Goal: Task Accomplishment & Management: Use online tool/utility

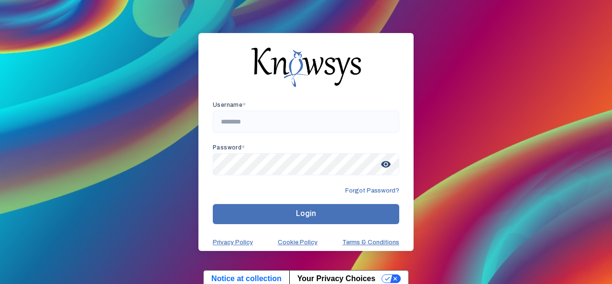
click at [425, 96] on div "Username * Password * visibility Forgot Password? Login Privacy Policy Cookie P…" at bounding box center [306, 142] width 612 height 284
click at [279, 125] on input "text" at bounding box center [306, 121] width 187 height 22
type input "**********"
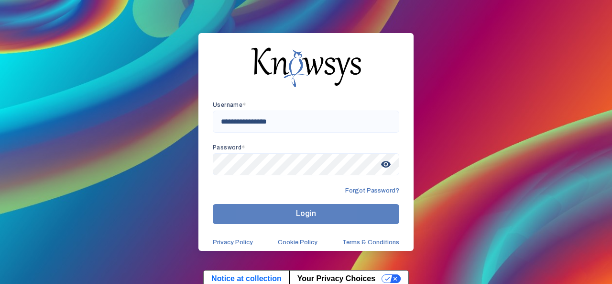
click at [257, 210] on button "Login" at bounding box center [306, 214] width 187 height 20
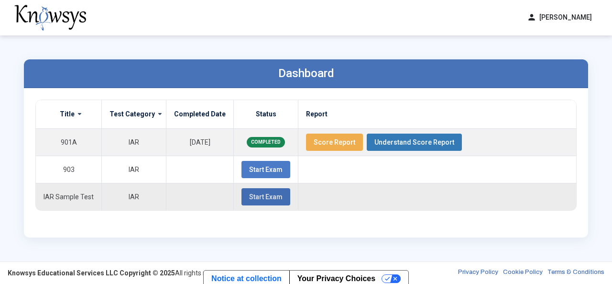
click at [258, 198] on span "Start Exam" at bounding box center [265, 197] width 33 height 8
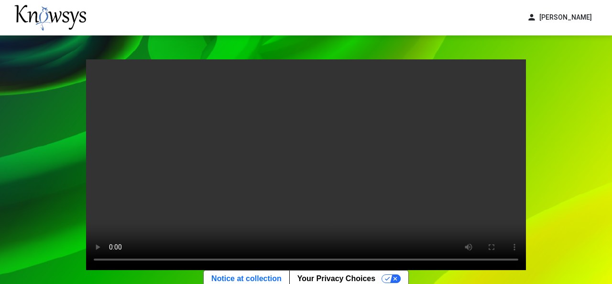
click at [547, 202] on div "Your browser does not support the video tag. Exit Start Pre-Test" at bounding box center [306, 193] width 612 height 317
click at [538, 205] on div "Your browser does not support the video tag. Exit Start Pre-Test" at bounding box center [306, 193] width 612 height 317
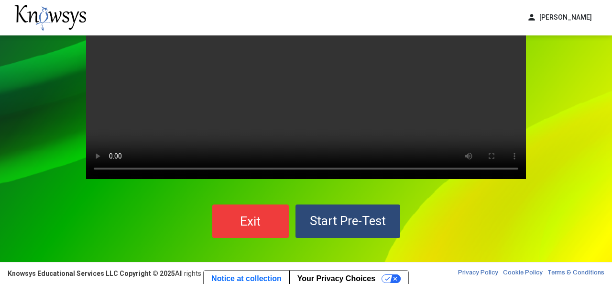
scroll to position [90, 0]
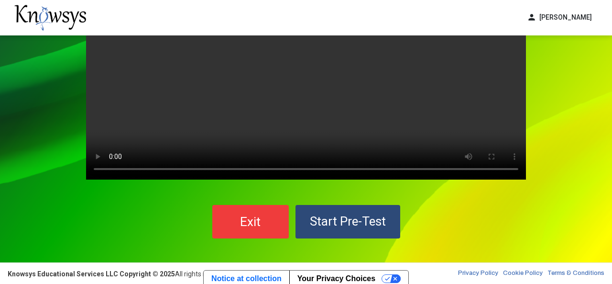
click at [245, 217] on span "Exit" at bounding box center [250, 221] width 21 height 14
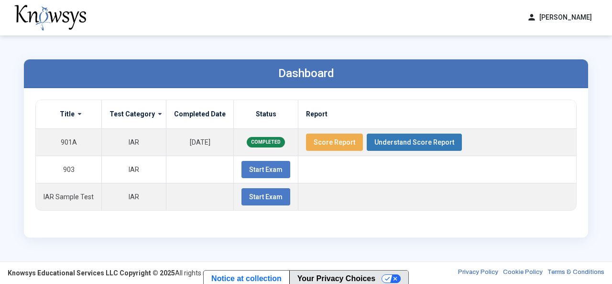
click at [387, 278] on button "Your Privacy Choices" at bounding box center [348, 278] width 119 height 16
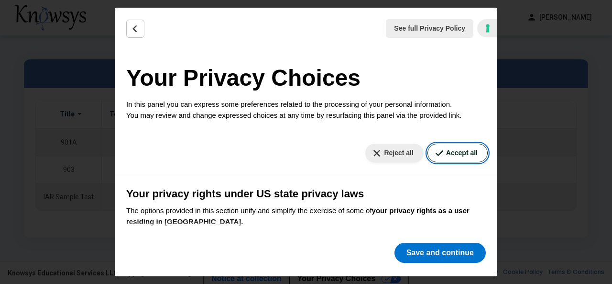
click at [460, 155] on button "Accept all" at bounding box center [458, 152] width 60 height 19
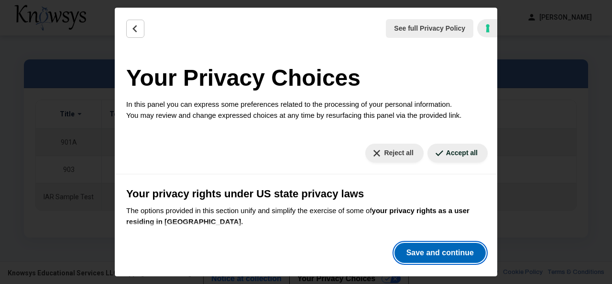
click at [418, 252] on button "Save and continue" at bounding box center [440, 252] width 91 height 20
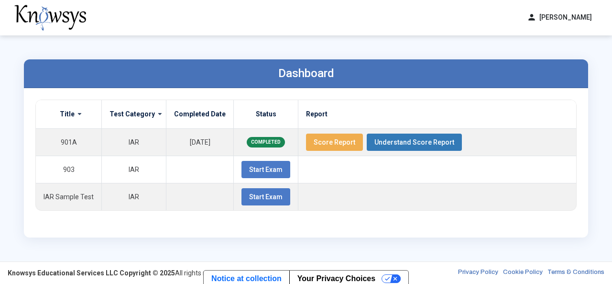
scroll to position [3, 0]
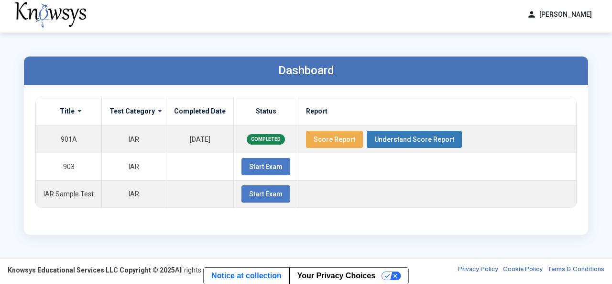
click at [230, 212] on div "Title Test Category Completed Date Status Report 901A IAR [DATE] COMPLETED Scor…" at bounding box center [305, 160] width 541 height 126
click at [268, 192] on span "Start Exam" at bounding box center [265, 194] width 33 height 8
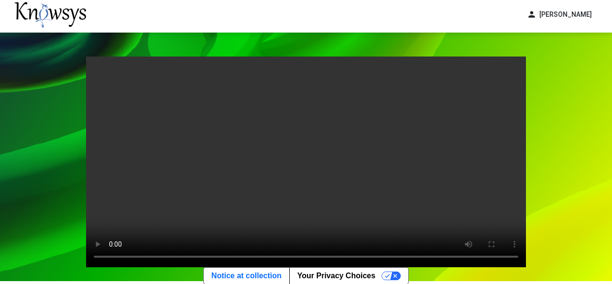
scroll to position [91, 0]
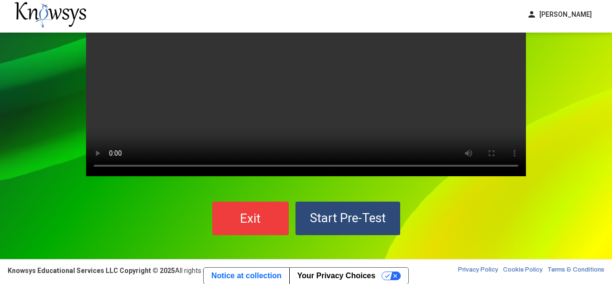
click at [372, 213] on span "Start Pre-Test" at bounding box center [348, 217] width 76 height 14
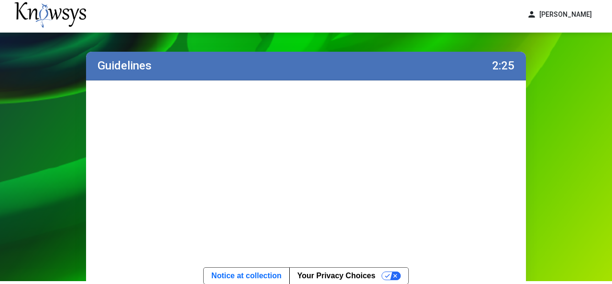
scroll to position [6, 0]
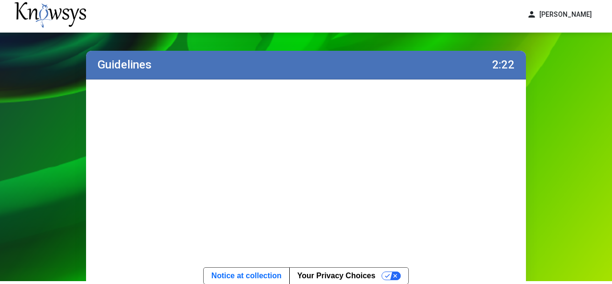
click at [580, 190] on div "Guidelines 2:22 Submit and Start Timed Exam" at bounding box center [306, 227] width 612 height 401
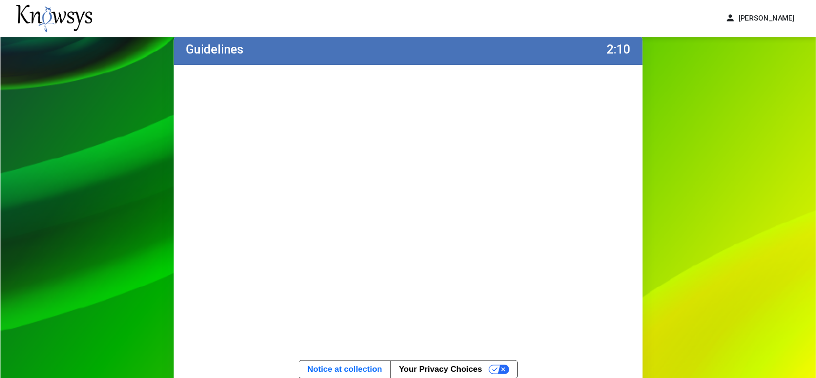
scroll to position [27, 0]
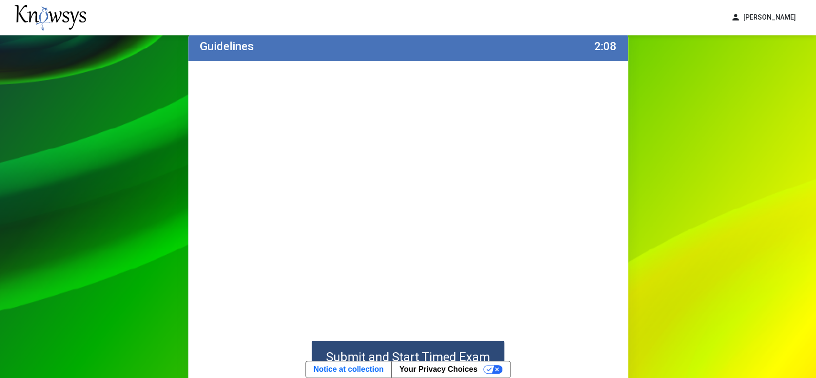
drag, startPoint x: 585, startPoint y: 2, endPoint x: 115, endPoint y: 242, distance: 527.9
click at [115, 242] on div "Guidelines 2:08 Submit and Start Timed Exam" at bounding box center [408, 209] width 816 height 401
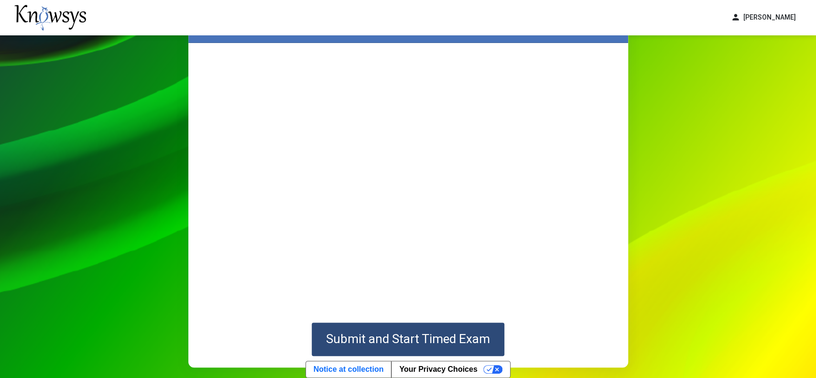
scroll to position [48, 0]
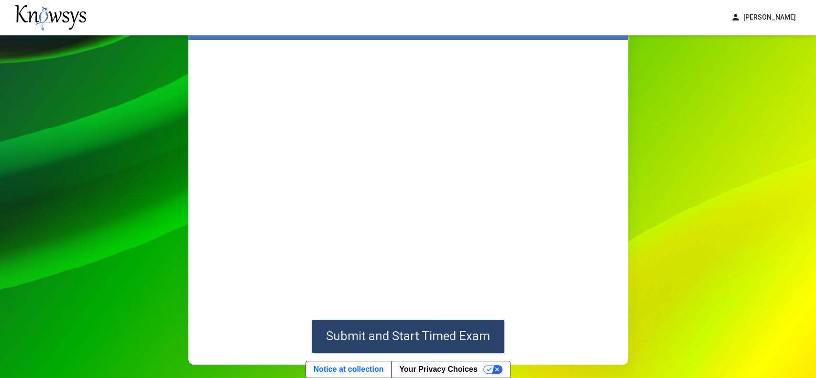
click at [475, 283] on span "Submit and Start Timed Exam" at bounding box center [408, 336] width 164 height 14
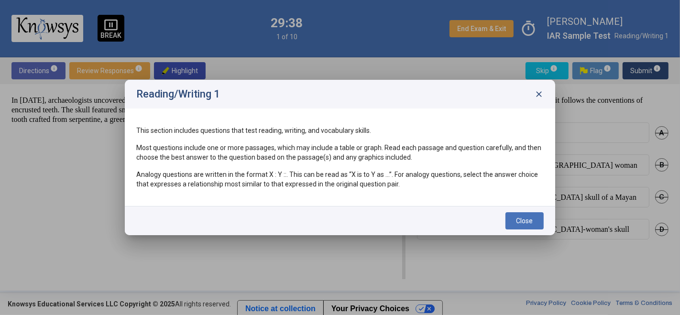
click at [515, 216] on button "Close" at bounding box center [525, 220] width 38 height 17
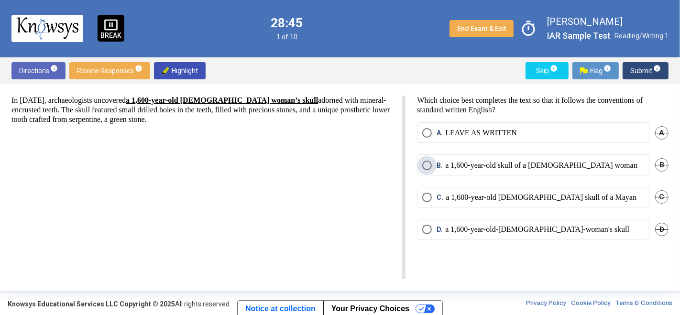
click at [528, 165] on p "a 1,600-year-old skull of a [DEMOGRAPHIC_DATA] woman" at bounding box center [541, 166] width 192 height 10
click at [612, 69] on span "Submit info" at bounding box center [645, 70] width 31 height 17
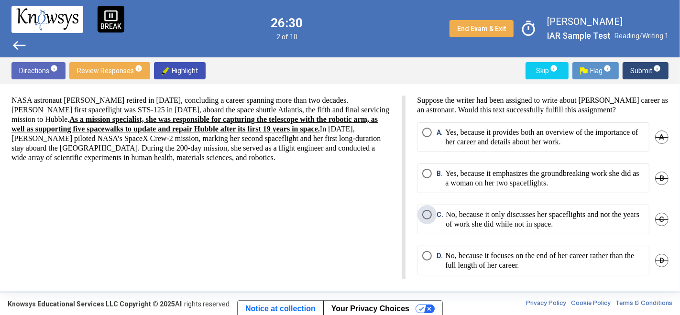
click at [541, 229] on p "No, because it only discusses her spaceflights and not the years of work she di…" at bounding box center [545, 219] width 198 height 19
click at [612, 73] on span "Submit info" at bounding box center [645, 70] width 31 height 17
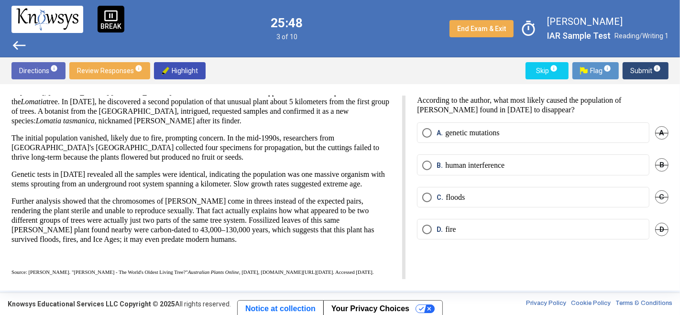
scroll to position [58, 0]
click at [427, 229] on span "Select an option" at bounding box center [427, 230] width 10 height 10
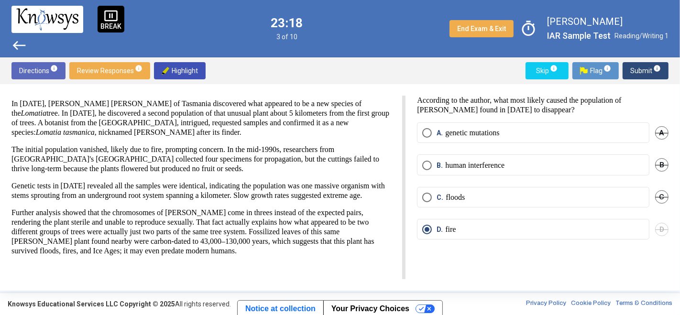
scroll to position [32, 0]
click at [600, 67] on span "Flag info" at bounding box center [595, 70] width 31 height 17
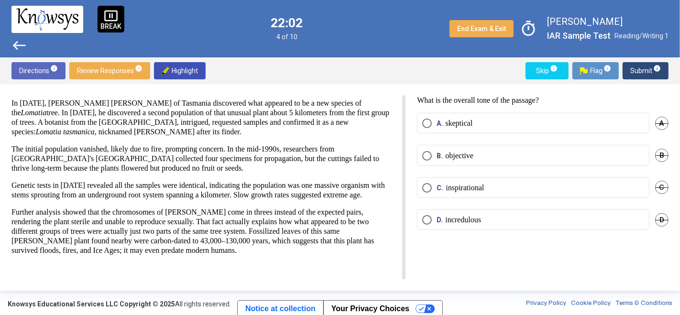
click at [528, 155] on label "B. objective" at bounding box center [533, 156] width 222 height 10
click at [612, 67] on span "info" at bounding box center [657, 69] width 8 height 8
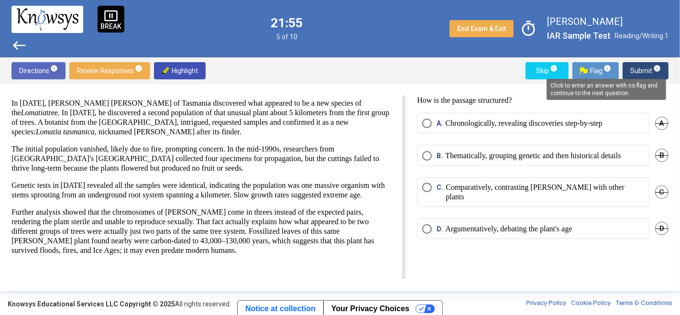
click at [466, 82] on div "Directions info Review Responses info Highlight Skip info Flag info Submit info" at bounding box center [340, 70] width 680 height 27
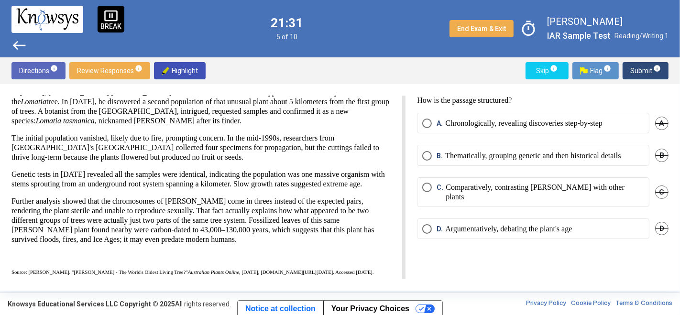
scroll to position [0, 0]
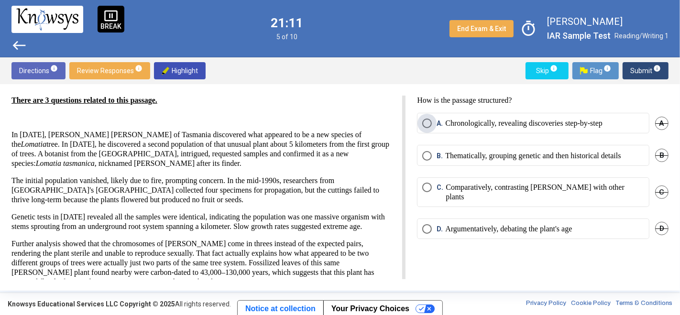
click at [612, 125] on label "A. Chronologically, revealing discoveries step-by-step" at bounding box center [533, 124] width 222 height 10
click at [612, 71] on sup "info" at bounding box center [656, 69] width 9 height 8
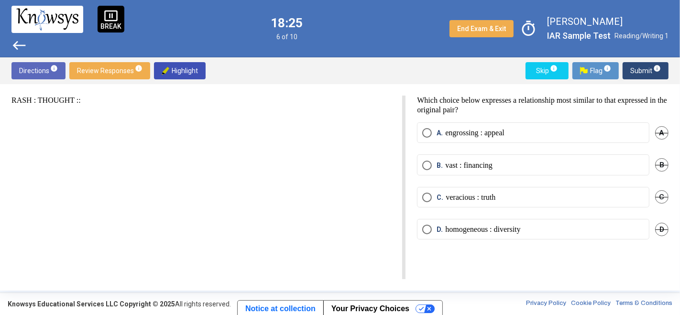
click at [570, 134] on label "A. engrossing : appeal" at bounding box center [533, 133] width 222 height 10
click at [612, 69] on span "info" at bounding box center [657, 69] width 8 height 8
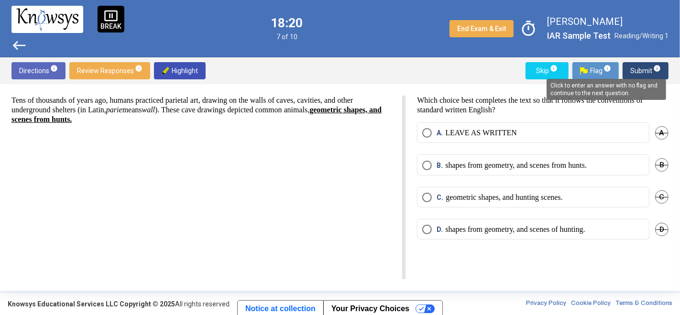
click at [463, 269] on div "Which choice best completes the text so that it follows the conventions of stan…" at bounding box center [537, 188] width 263 height 184
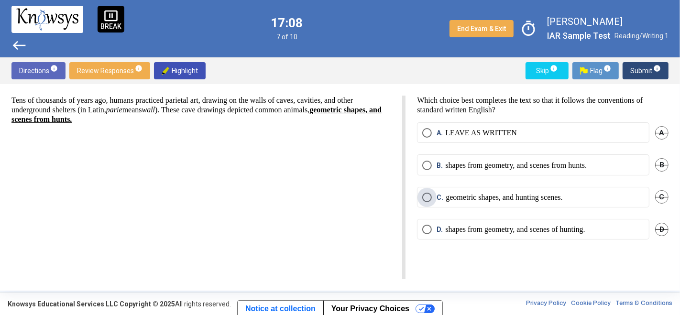
click at [539, 197] on p "geometric shapes, and hunting scenes." at bounding box center [504, 198] width 117 height 10
click at [612, 74] on span "Submit info" at bounding box center [645, 70] width 31 height 17
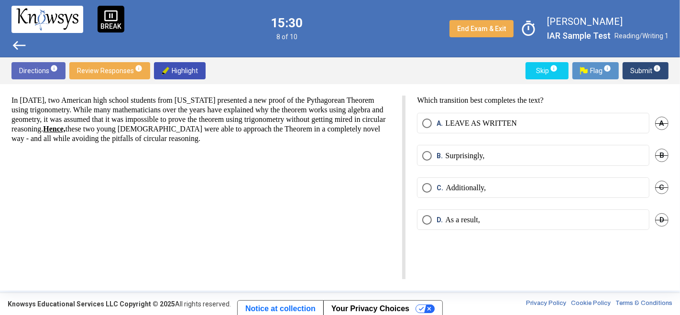
click at [427, 121] on span "Select an option" at bounding box center [427, 124] width 10 height 10
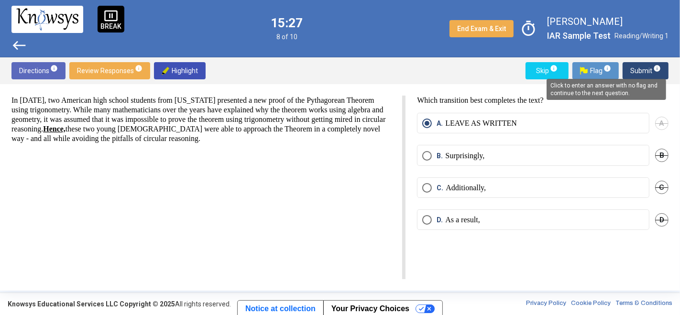
click at [612, 70] on span "info" at bounding box center [657, 69] width 8 height 8
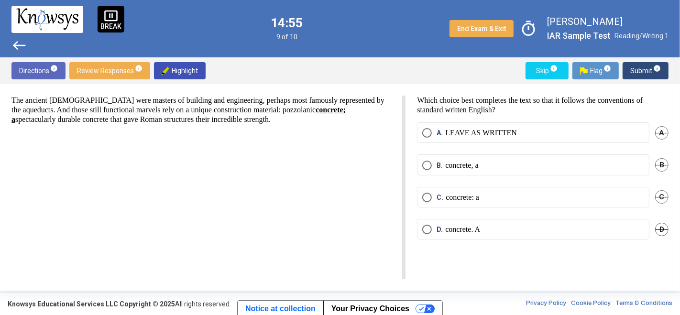
click at [460, 167] on p "concrete, a" at bounding box center [461, 166] width 33 height 10
click at [440, 227] on span "D." at bounding box center [441, 230] width 9 height 10
click at [458, 128] on p "LEAVE AS WRITTEN" at bounding box center [481, 133] width 72 height 10
click at [612, 73] on span "Submit info" at bounding box center [645, 70] width 31 height 17
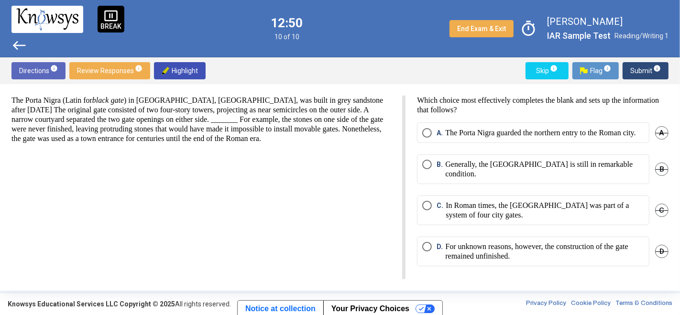
click at [485, 138] on p "The Porta Nigra guarded the northern entry to the Roman city." at bounding box center [540, 133] width 190 height 10
click at [428, 247] on span "Select an option" at bounding box center [427, 247] width 10 height 10
click at [612, 73] on span "Submit info" at bounding box center [645, 70] width 31 height 17
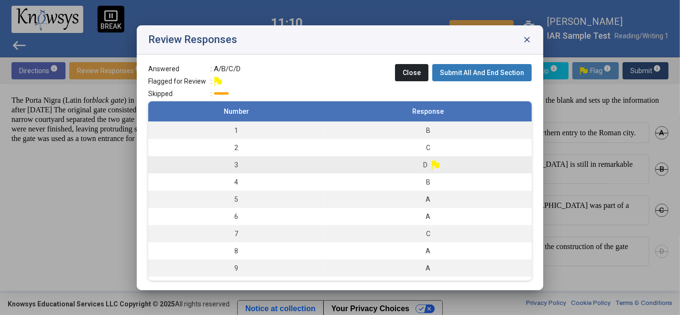
click at [438, 162] on td "D" at bounding box center [428, 164] width 208 height 17
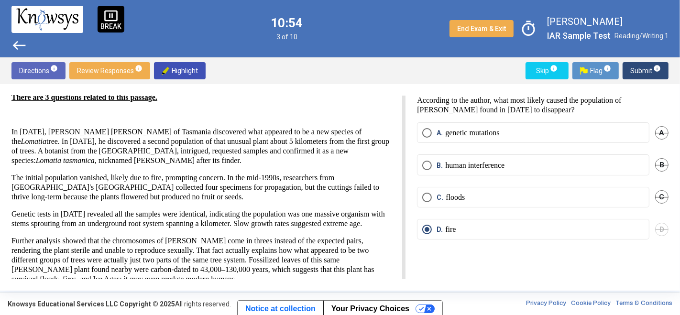
scroll to position [2, 0]
click at [612, 75] on span "Submit info" at bounding box center [645, 70] width 31 height 17
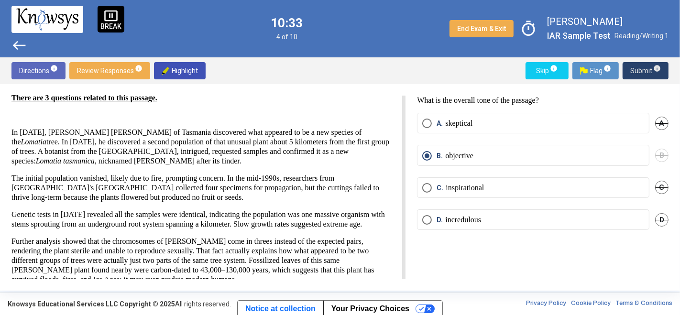
click at [612, 66] on span "Submit info" at bounding box center [645, 70] width 31 height 17
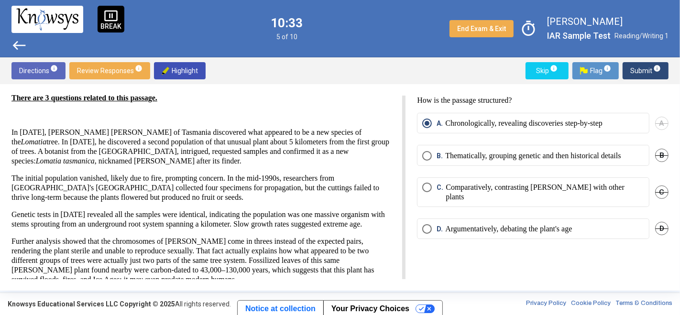
click at [612, 72] on span "Submit info" at bounding box center [645, 70] width 31 height 17
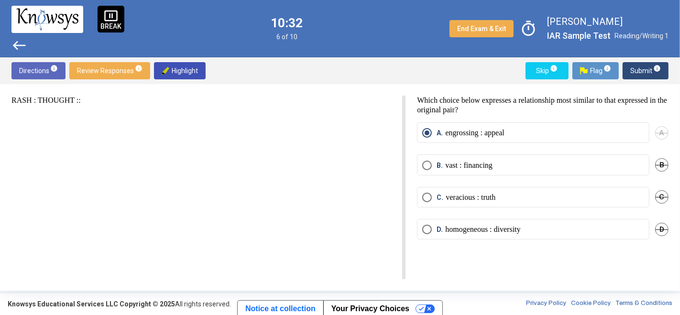
click at [612, 69] on span "info" at bounding box center [657, 69] width 8 height 8
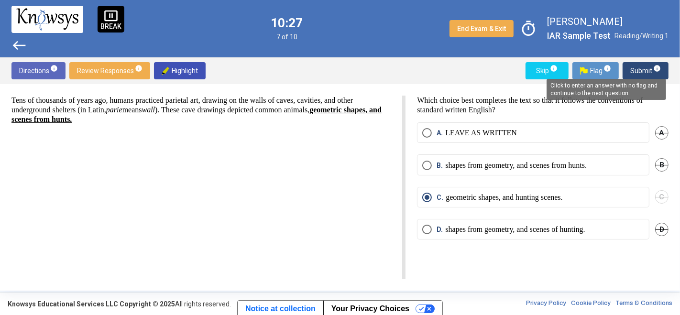
click at [612, 72] on mat-tooltip-component "Click to enter an answer with no flag and continue to the next question." at bounding box center [606, 89] width 133 height 34
click at [612, 71] on span "Submit info" at bounding box center [645, 70] width 31 height 17
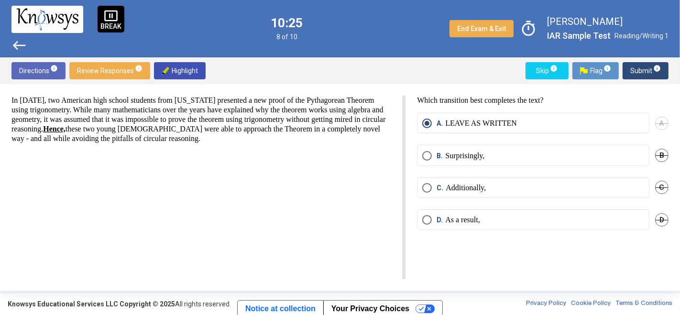
click at [612, 69] on span "info" at bounding box center [657, 69] width 8 height 8
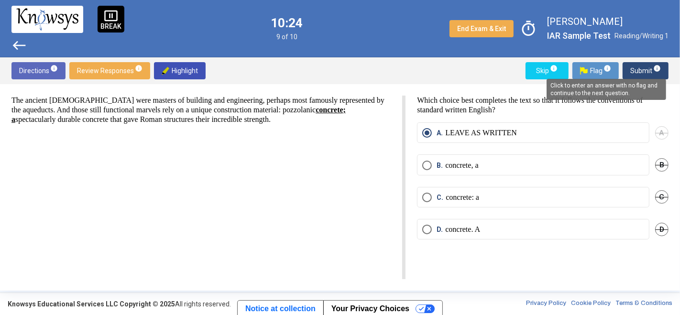
click at [612, 69] on span "info" at bounding box center [657, 69] width 8 height 8
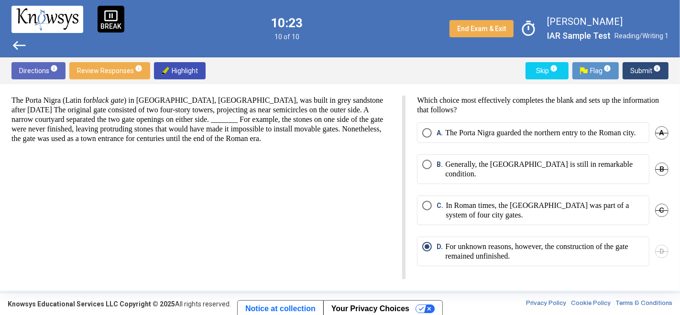
click at [612, 69] on span "Submit info" at bounding box center [645, 70] width 31 height 17
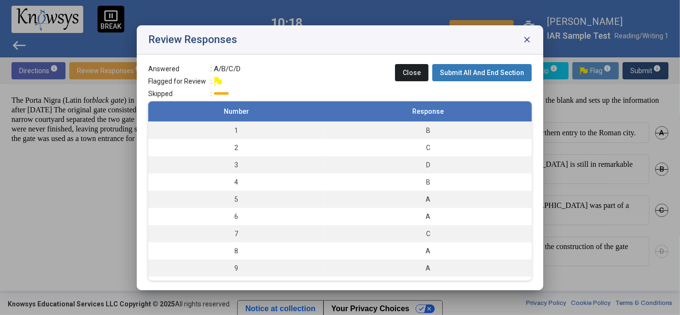
scroll to position [13, 0]
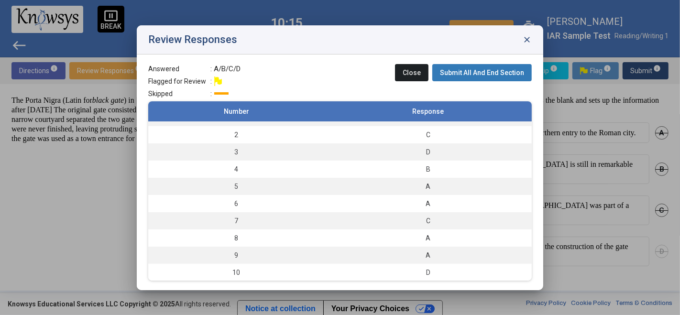
click at [496, 72] on span "Submit All And End Section" at bounding box center [482, 73] width 84 height 8
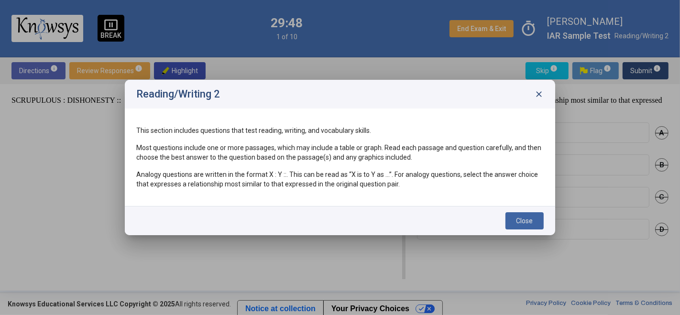
click at [533, 226] on button "Close" at bounding box center [525, 220] width 38 height 17
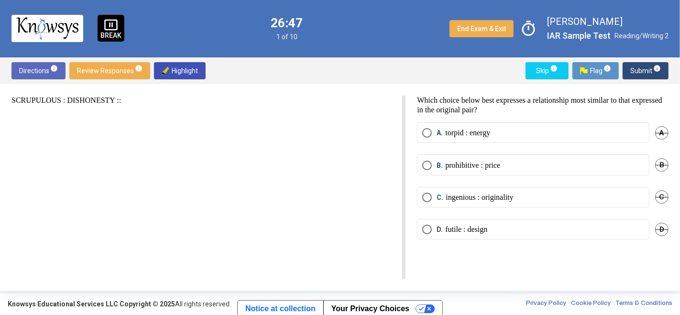
click at [544, 161] on label "B. prohibitive : price" at bounding box center [533, 166] width 222 height 10
click at [612, 68] on span "Submit info" at bounding box center [645, 70] width 31 height 17
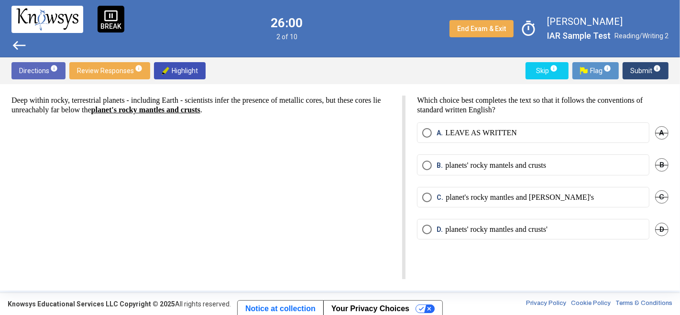
click at [466, 163] on p "planets' rocky mantels and crusts" at bounding box center [495, 166] width 101 height 10
click at [612, 70] on span "Submit info" at bounding box center [645, 70] width 31 height 17
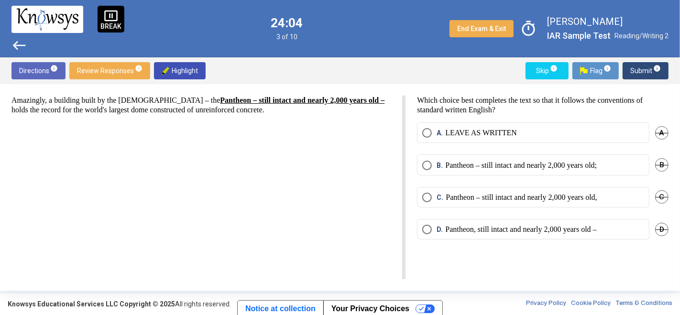
click at [612, 229] on label "D. Pantheon, still intact and nearly 2,000 years old –" at bounding box center [533, 230] width 222 height 10
click at [612, 69] on span "Submit info" at bounding box center [645, 70] width 31 height 17
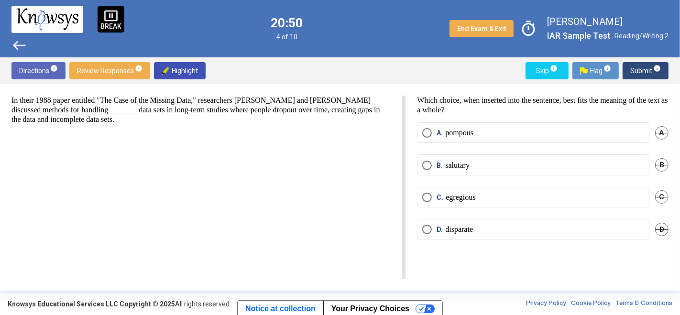
click at [451, 227] on p "disparate" at bounding box center [459, 230] width 28 height 10
click at [612, 70] on span "Submit info" at bounding box center [645, 70] width 31 height 17
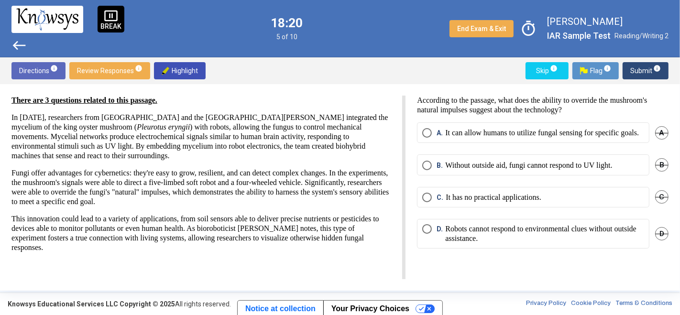
click at [468, 129] on p "It can allow humans to utilize fungal sensing for specific goals." at bounding box center [542, 133] width 194 height 10
click at [612, 71] on span "Submit info" at bounding box center [645, 70] width 31 height 17
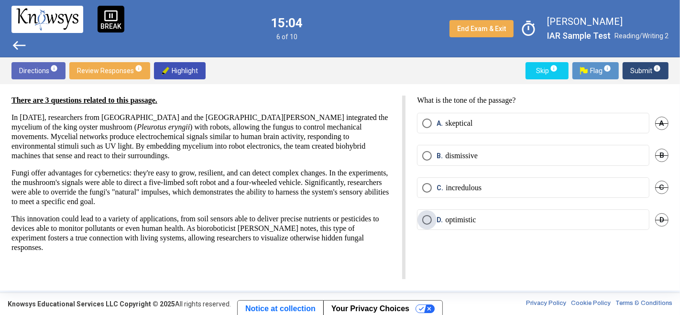
click at [427, 219] on span "Select an option" at bounding box center [427, 220] width 10 height 10
click at [612, 75] on span "Submit info" at bounding box center [645, 70] width 31 height 17
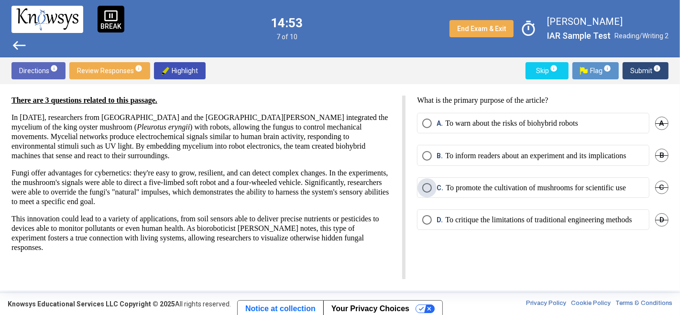
click at [474, 191] on p "To promote the cultivation of mushrooms for scientific use" at bounding box center [536, 188] width 180 height 10
click at [545, 156] on p "To inform readers about an experiment and its implications" at bounding box center [535, 156] width 181 height 10
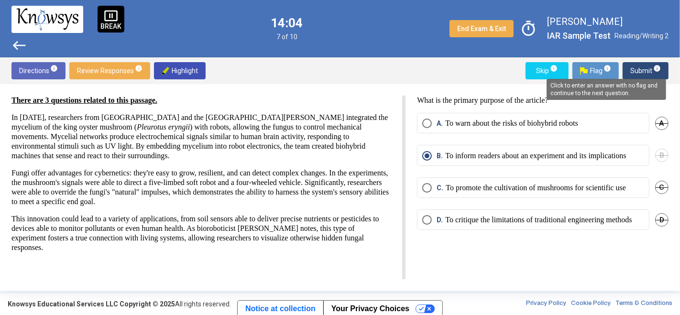
click at [612, 69] on span "info" at bounding box center [657, 69] width 8 height 8
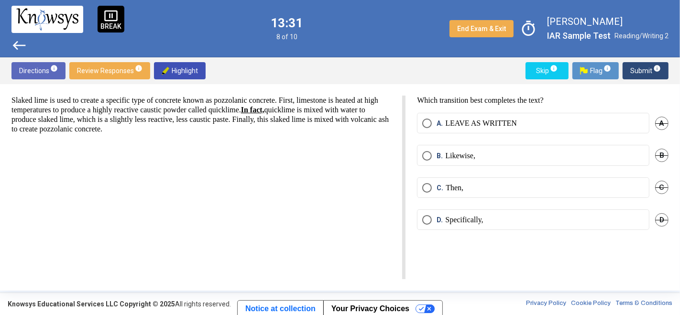
click at [426, 187] on span "Select an option" at bounding box center [427, 188] width 10 height 10
click at [612, 69] on span "info" at bounding box center [657, 69] width 8 height 8
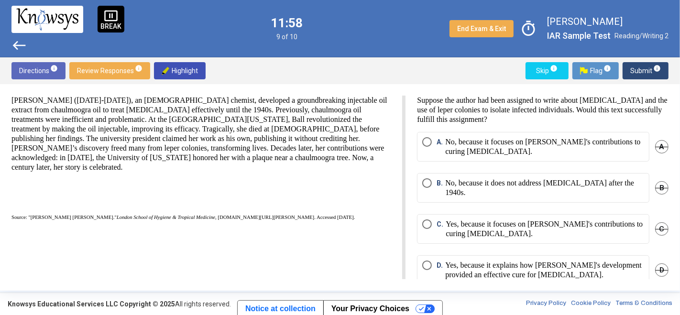
click at [601, 149] on p "No, because it focuses on [PERSON_NAME]'s contributions to curing [MEDICAL_DATA…" at bounding box center [544, 146] width 199 height 19
click at [612, 67] on span "info" at bounding box center [657, 69] width 8 height 8
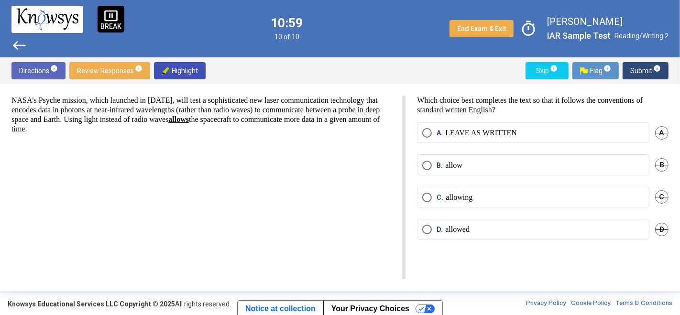
click at [420, 132] on mat-radio-button "A. LEAVE AS WRITTEN" at bounding box center [533, 132] width 232 height 21
click at [428, 132] on span "Select an option" at bounding box center [427, 133] width 10 height 10
click at [612, 72] on span "Submit info" at bounding box center [645, 70] width 31 height 17
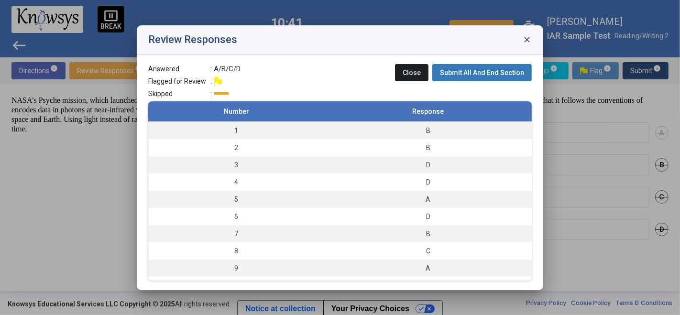
click at [498, 74] on span "Submit All And End Section" at bounding box center [482, 73] width 84 height 8
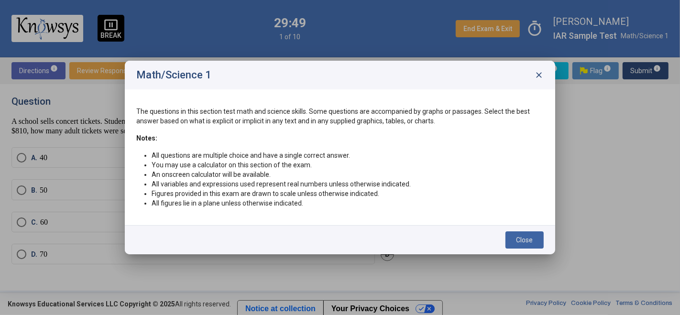
click at [532, 242] on span "Close" at bounding box center [525, 240] width 17 height 8
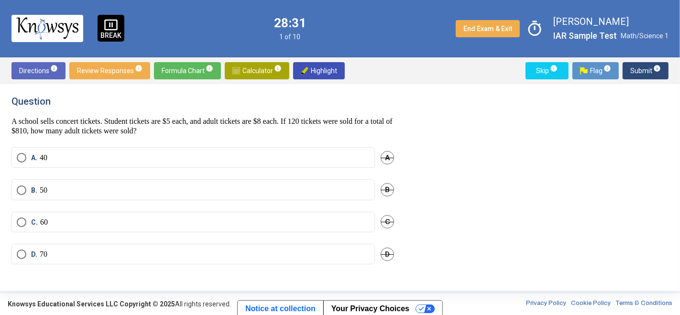
click at [263, 74] on span "Calculator info" at bounding box center [256, 70] width 49 height 17
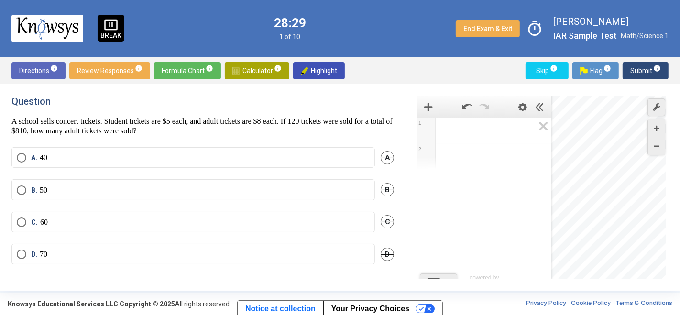
click at [466, 136] on span "Math Input:" at bounding box center [488, 130] width 91 height 11
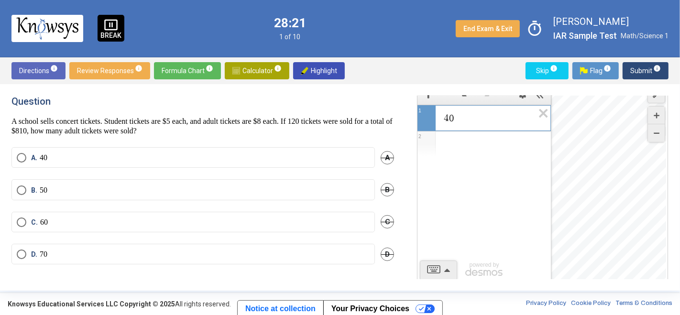
scroll to position [17, 0]
click at [440, 266] on div "4 0 1 2 powered by powered by $$ x $$ y $$ a 2 $$ a b $$ 7 $$ 8 $$ 9 $$ ÷ funct…" at bounding box center [543, 179] width 252 height 201
click at [435, 271] on div "4 0 1 2 powered by powered by $$ x $$ y $$ a 2 $$ a b $$ 7 $$ 8 $$ 9 $$ ÷ funct…" at bounding box center [543, 183] width 252 height 201
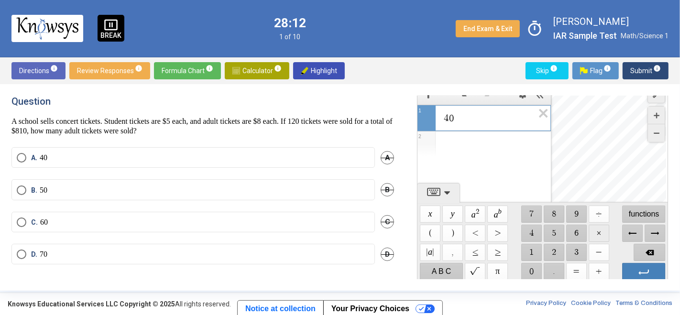
click at [598, 236] on span "$$ ×" at bounding box center [599, 233] width 21 height 17
click at [532, 254] on span "$$ 1" at bounding box center [531, 252] width 21 height 17
click at [552, 256] on span "$$ 2" at bounding box center [554, 252] width 21 height 17
click at [531, 278] on span "$$ 0" at bounding box center [531, 271] width 21 height 17
click at [599, 232] on span "$$ ×" at bounding box center [599, 233] width 21 height 17
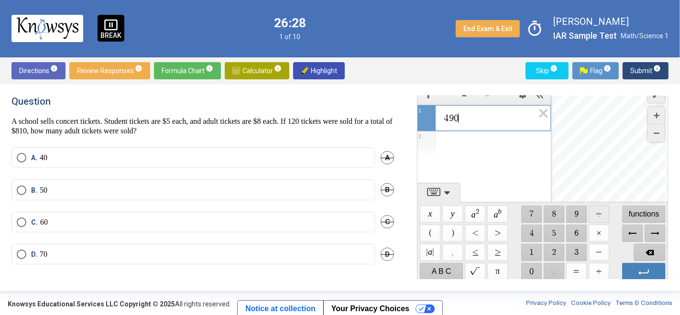
click at [598, 211] on span "$$ ÷" at bounding box center [599, 214] width 21 height 17
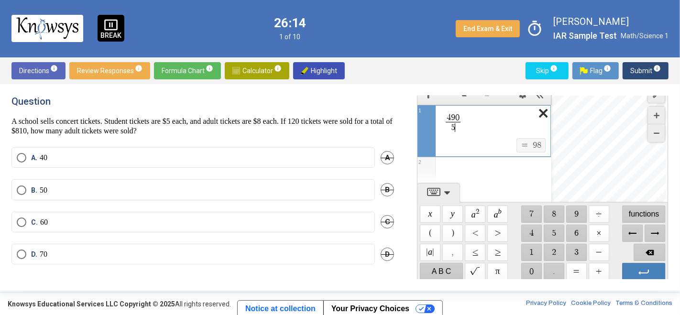
click at [534, 116] on icon "Expression List" at bounding box center [540, 116] width 22 height 22
click at [600, 233] on span "$$ ×" at bounding box center [599, 233] width 21 height 17
click at [540, 116] on icon "Expression List" at bounding box center [540, 116] width 22 height 22
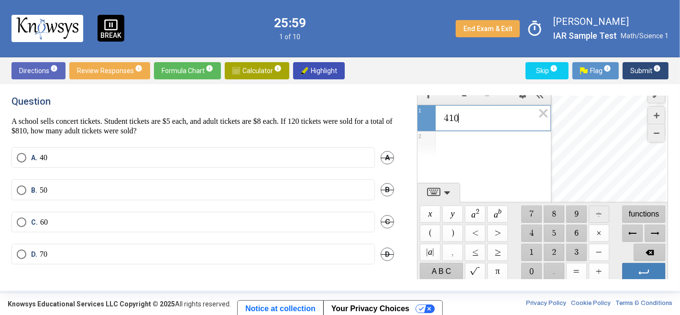
click at [603, 213] on span "$$ ÷" at bounding box center [599, 214] width 21 height 17
click at [592, 233] on span "$$ ×" at bounding box center [599, 233] width 21 height 17
click at [597, 219] on span "$$ ÷" at bounding box center [599, 214] width 21 height 17
click at [554, 229] on span "$$ 5" at bounding box center [554, 233] width 21 height 17
click at [596, 230] on span "$$ ×" at bounding box center [599, 233] width 21 height 17
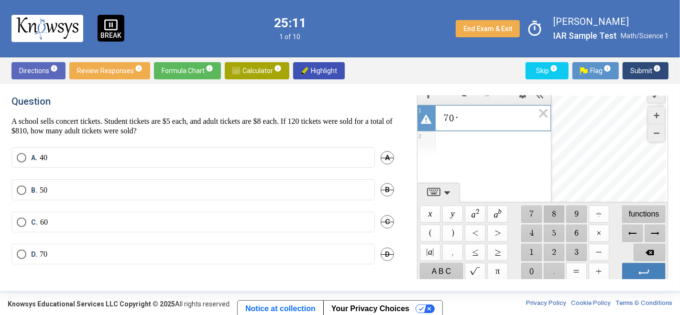
click at [555, 215] on span "$$ 8" at bounding box center [554, 214] width 21 height 17
click at [598, 212] on span "$$ ÷" at bounding box center [599, 214] width 21 height 17
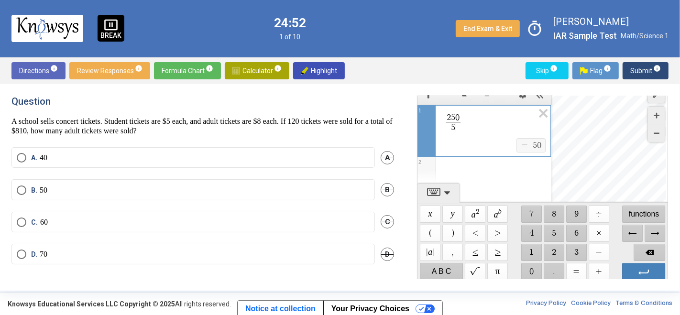
click at [86, 253] on label "D. 70" at bounding box center [193, 255] width 353 height 10
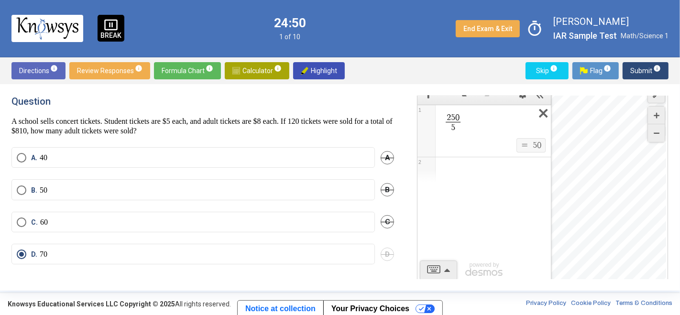
click at [542, 115] on icon "Expression List" at bounding box center [540, 116] width 22 height 22
click at [612, 63] on span "Submit info" at bounding box center [645, 70] width 31 height 17
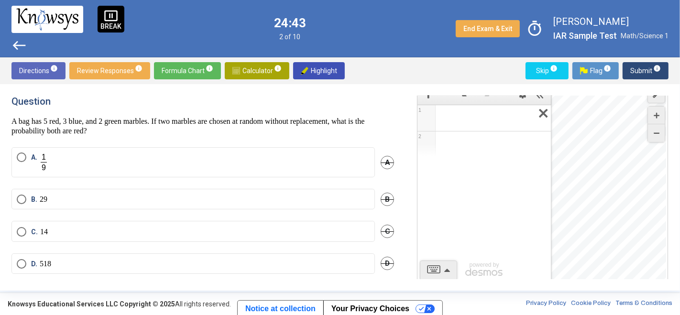
click at [544, 115] on icon "Expression List" at bounding box center [540, 116] width 22 height 22
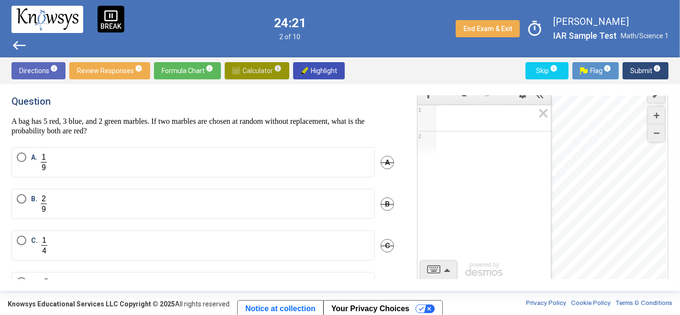
click at [254, 63] on span "Calculator info" at bounding box center [256, 70] width 49 height 17
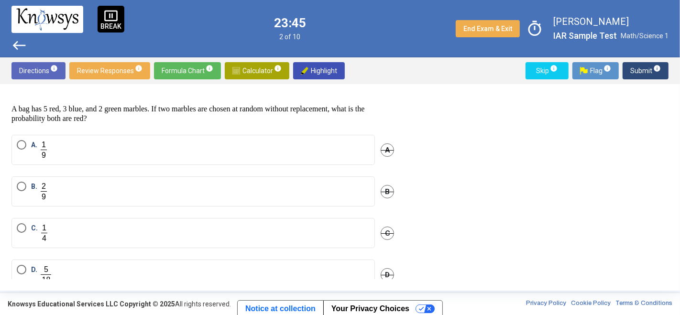
scroll to position [11, 0]
click at [23, 229] on span "Select an option" at bounding box center [22, 229] width 10 height 10
click at [612, 75] on span "Submit info" at bounding box center [645, 70] width 31 height 17
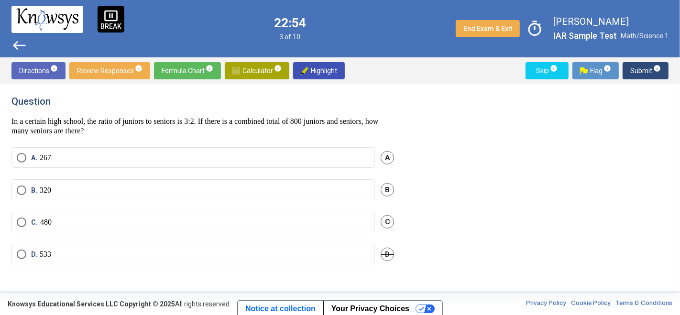
scroll to position [0, 0]
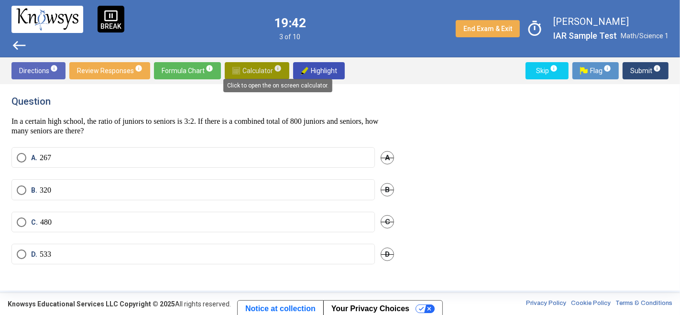
click at [274, 67] on span "info" at bounding box center [278, 69] width 8 height 8
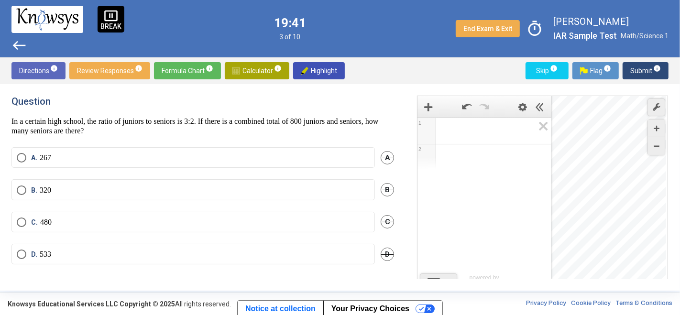
click at [445, 130] on span "Math Input:" at bounding box center [488, 130] width 91 height 11
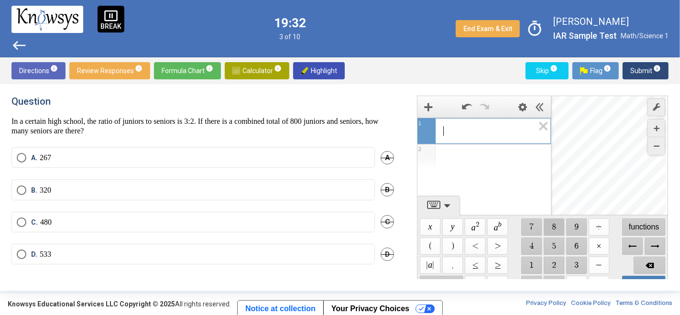
click at [549, 228] on span "$$ 8" at bounding box center [554, 227] width 21 height 17
click at [612, 260] on span "Backspace" at bounding box center [650, 265] width 32 height 17
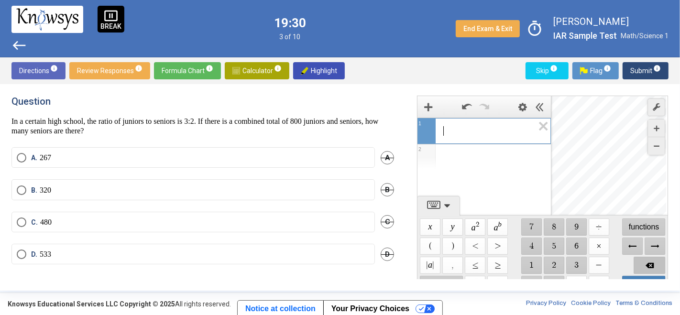
click at [612, 260] on span "Backspace" at bounding box center [650, 265] width 32 height 17
click at [549, 249] on span "$$ 5" at bounding box center [554, 246] width 21 height 17
click at [578, 264] on span "$$ 3" at bounding box center [576, 265] width 21 height 17
click at [595, 244] on span "$$ ×" at bounding box center [599, 246] width 21 height 17
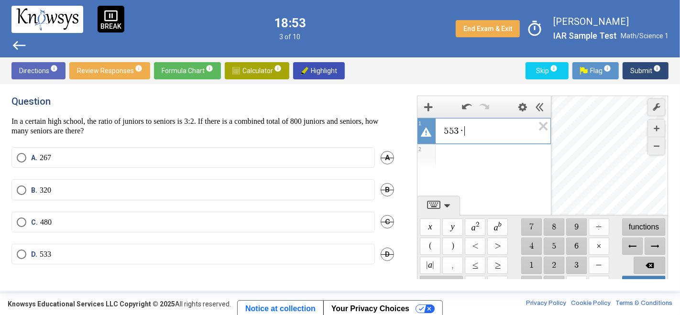
click at [612, 261] on span "Backspace" at bounding box center [650, 265] width 32 height 17
click at [612, 260] on span "Backspace" at bounding box center [650, 265] width 32 height 17
click at [579, 265] on span "$$ 3" at bounding box center [576, 265] width 21 height 17
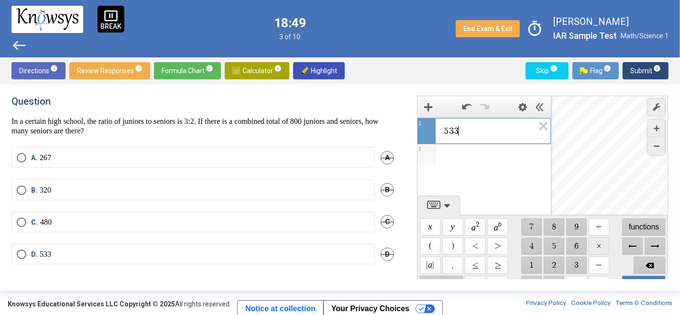
click at [595, 245] on span "$$ ×" at bounding box center [599, 246] width 21 height 17
click at [573, 258] on span "$$ 3" at bounding box center [576, 265] width 21 height 17
click at [597, 224] on span "$$ ÷" at bounding box center [599, 227] width 21 height 17
click at [547, 268] on span "$$ 2" at bounding box center [554, 265] width 21 height 17
click at [612, 269] on span "Backspace" at bounding box center [650, 265] width 32 height 17
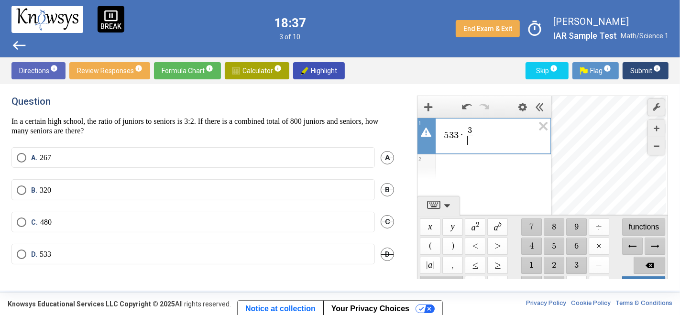
click at [612, 269] on span "Backspace" at bounding box center [650, 265] width 32 height 17
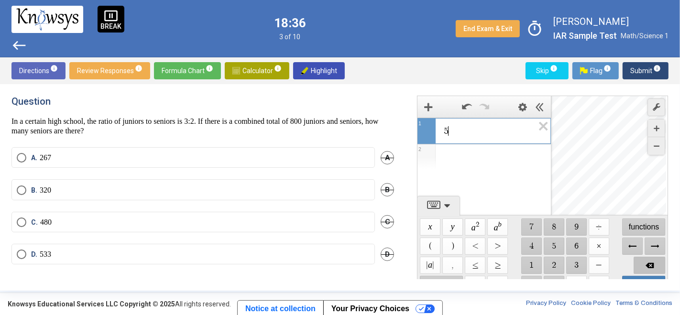
click at [612, 269] on span "Backspace" at bounding box center [650, 265] width 32 height 17
click at [529, 249] on span "$$ 4" at bounding box center [531, 246] width 21 height 17
click at [550, 226] on span "$$ 8" at bounding box center [554, 227] width 21 height 17
click at [591, 249] on span "$$ ×" at bounding box center [599, 246] width 21 height 17
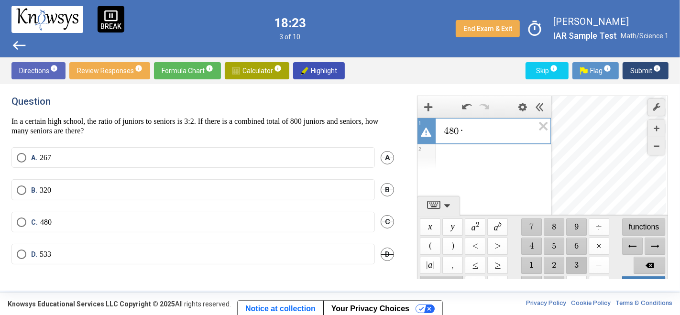
click at [581, 261] on span "$$ 3" at bounding box center [576, 265] width 21 height 17
click at [594, 231] on span "$$ ÷" at bounding box center [599, 227] width 21 height 17
click at [561, 259] on span "$$ 2" at bounding box center [554, 265] width 21 height 17
click at [612, 265] on span "Backspace" at bounding box center [650, 265] width 32 height 17
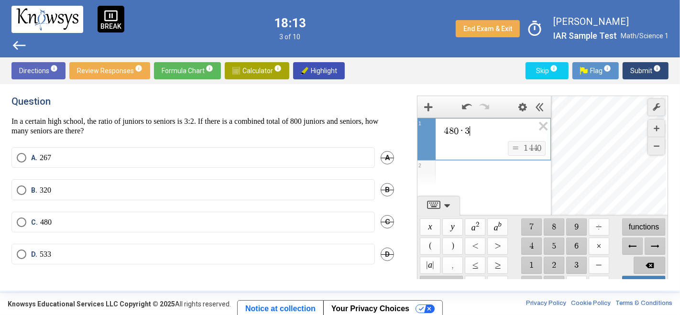
click at [612, 265] on span "Backspace" at bounding box center [650, 265] width 32 height 17
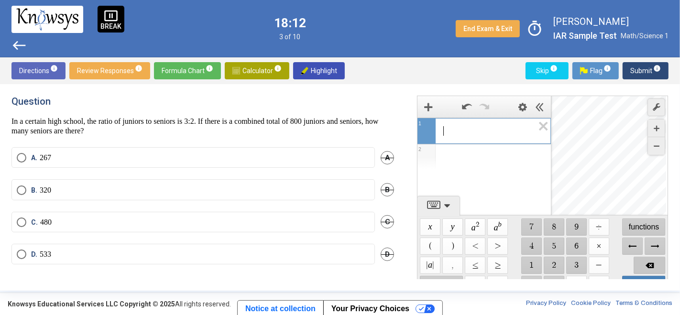
click at [612, 265] on span "Backspace" at bounding box center [650, 265] width 32 height 17
click at [562, 264] on span "$$ 2" at bounding box center [554, 265] width 21 height 17
click at [572, 242] on span "$$ 6" at bounding box center [576, 246] width 21 height 17
click at [528, 223] on span "$$ 7" at bounding box center [531, 227] width 21 height 17
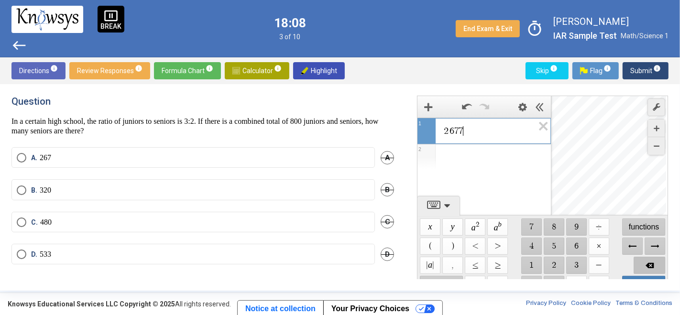
click at [612, 268] on span "Backspace" at bounding box center [650, 265] width 32 height 17
click at [601, 253] on span "$$ ×" at bounding box center [599, 246] width 21 height 17
click at [578, 260] on span "$$ 3" at bounding box center [576, 265] width 21 height 17
click at [601, 223] on span "$$ ÷" at bounding box center [599, 227] width 21 height 17
click at [557, 262] on span "$$ 2" at bounding box center [554, 265] width 21 height 17
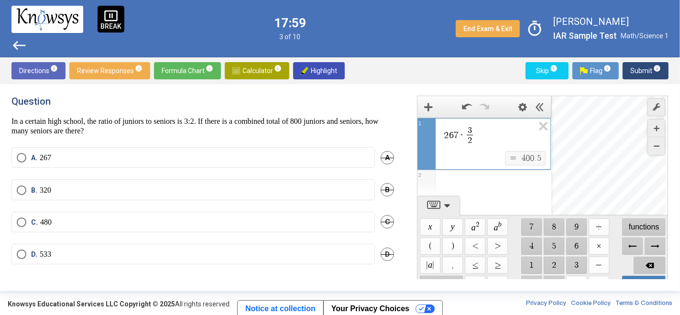
click at [612, 263] on span "Backspace" at bounding box center [650, 265] width 32 height 17
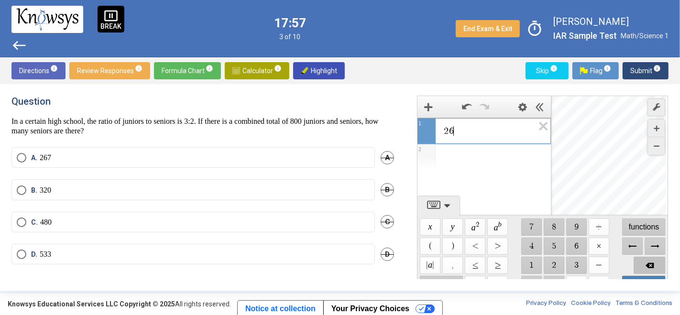
click at [612, 263] on span "Backspace" at bounding box center [650, 265] width 32 height 17
click at [580, 269] on span "$$ 3" at bounding box center [576, 265] width 21 height 17
click at [577, 251] on span "$$ 6" at bounding box center [576, 246] width 21 height 17
click at [594, 251] on span "$$ ×" at bounding box center [599, 246] width 21 height 17
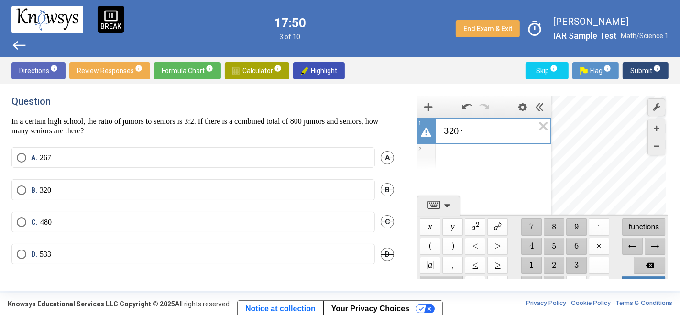
click at [572, 267] on span "$$ 3" at bounding box center [576, 265] width 21 height 17
click at [593, 230] on span "$$ ÷" at bounding box center [599, 227] width 21 height 17
click at [552, 265] on span "$$ 2" at bounding box center [554, 265] width 21 height 17
click at [85, 191] on label "B. 320" at bounding box center [193, 191] width 353 height 10
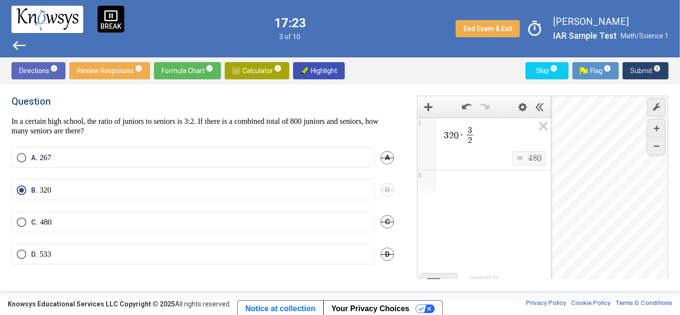
click at [612, 75] on span "Submit info" at bounding box center [645, 70] width 31 height 17
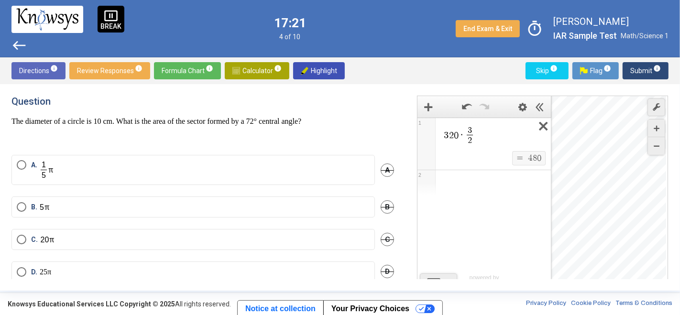
click at [543, 124] on icon "Expression List" at bounding box center [540, 129] width 22 height 22
click at [463, 83] on div "Directions info Review Responses info Formula Chart info Calculator info Highli…" at bounding box center [340, 70] width 680 height 27
click at [189, 78] on span "Formula Chart info" at bounding box center [188, 70] width 52 height 17
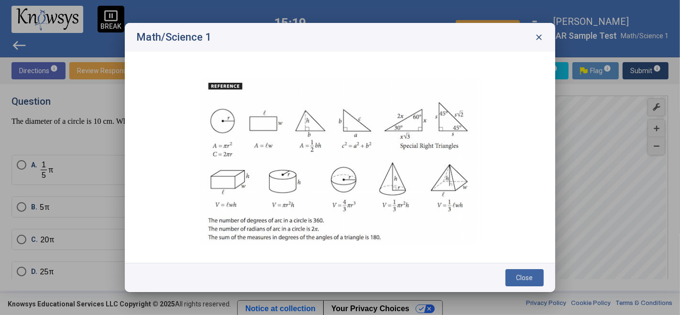
click at [539, 35] on span "close" at bounding box center [539, 38] width 10 height 10
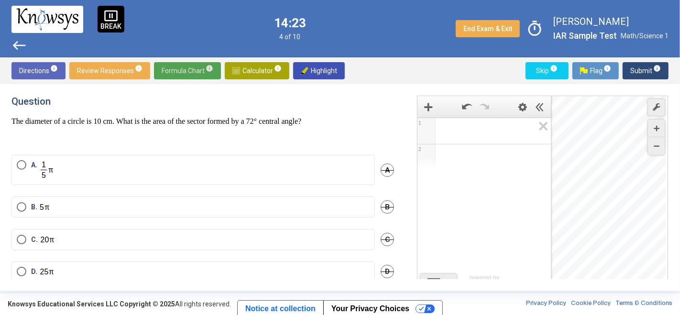
click at [108, 176] on label "A." at bounding box center [193, 170] width 353 height 20
click at [612, 68] on span "Submit info" at bounding box center [645, 70] width 31 height 17
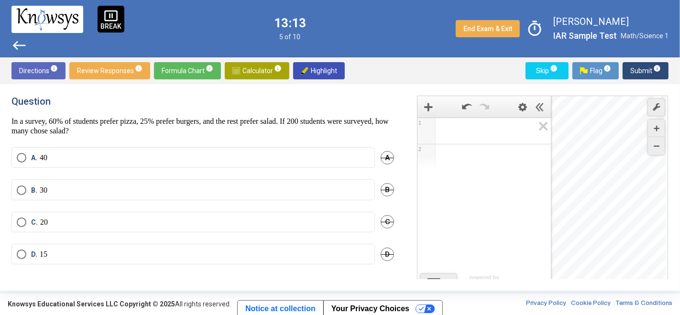
click at [82, 192] on label "B. 30" at bounding box center [193, 191] width 353 height 10
click at [612, 72] on span "Submit info" at bounding box center [645, 70] width 31 height 17
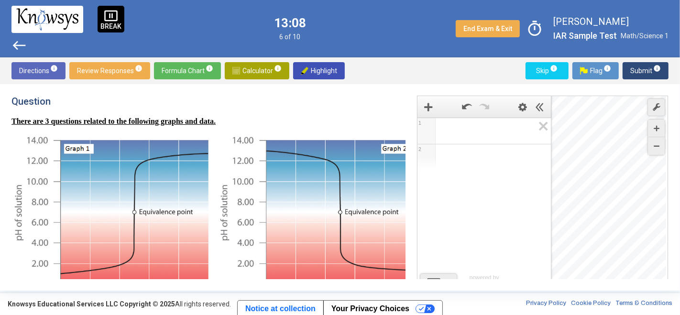
click at [265, 74] on span "Calculator info" at bounding box center [256, 70] width 49 height 17
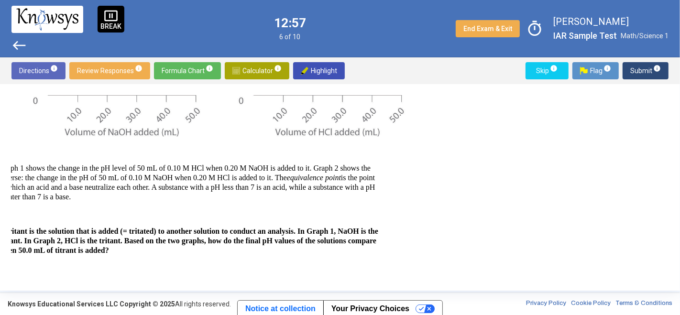
scroll to position [189, 0]
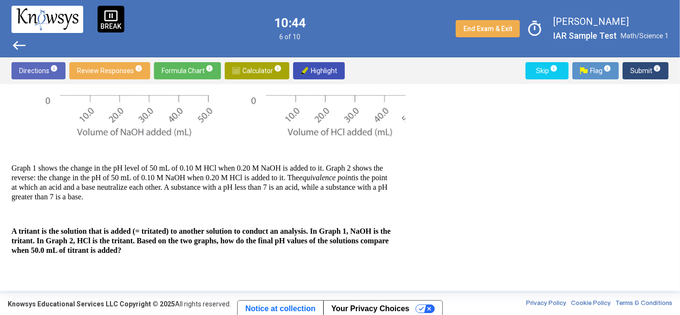
click at [45, 204] on div "There are 3 questions related to the following graphs and data. Graph 1 shows t…" at bounding box center [202, 114] width 383 height 372
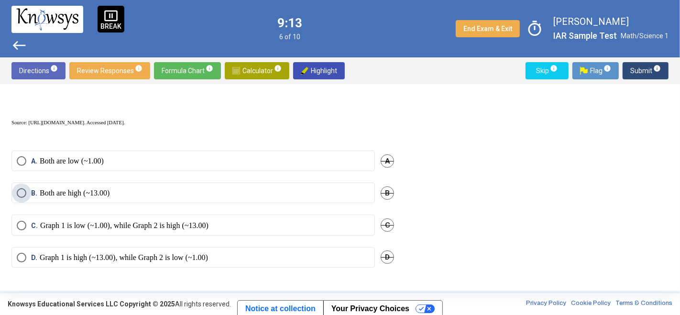
scroll to position [356, 0]
click at [44, 253] on p "Graph 1 is high (~13.00), while Graph 2 is low (~1.00)" at bounding box center [124, 258] width 168 height 10
click at [612, 71] on span "Submit info" at bounding box center [645, 70] width 31 height 17
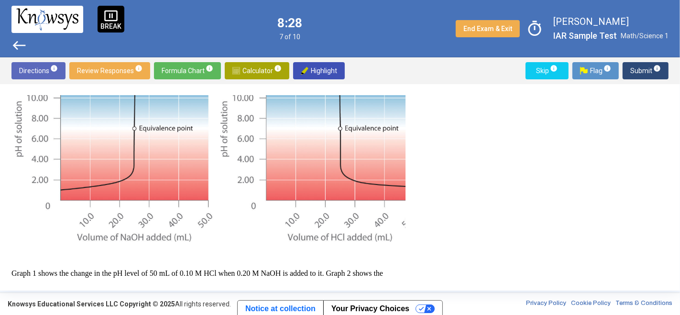
scroll to position [83, 0]
click at [300, 173] on img at bounding box center [214, 148] width 407 height 194
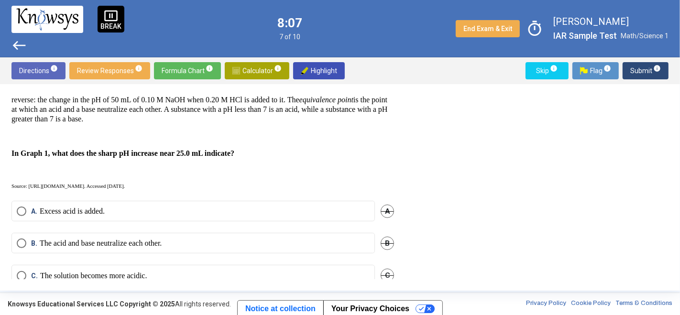
scroll to position [323, 0]
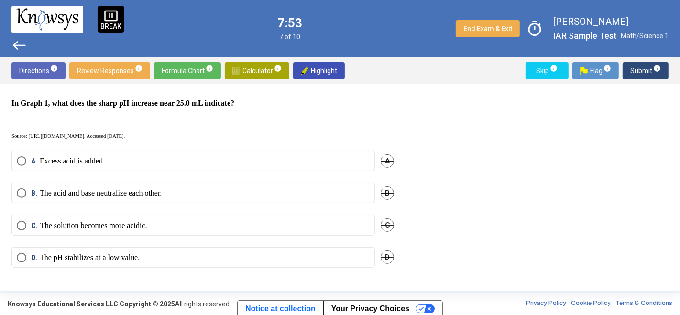
click at [200, 156] on label "A. Excess acid is added." at bounding box center [193, 161] width 353 height 10
click at [612, 68] on span "Submit info" at bounding box center [645, 70] width 31 height 17
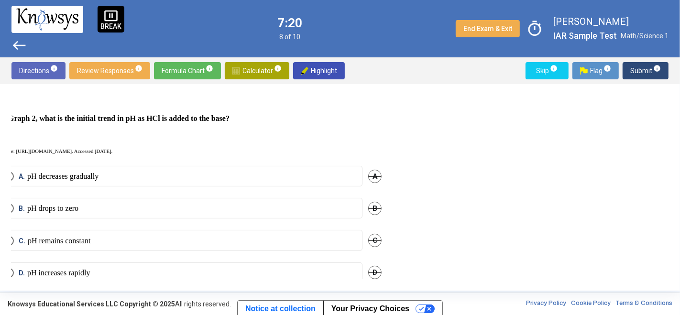
scroll to position [323, 15]
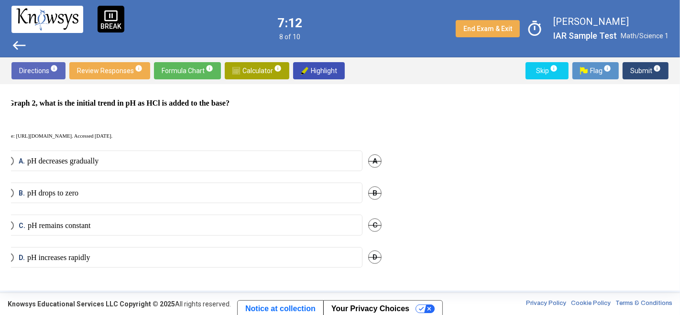
click at [156, 156] on label "A. pH decreases gradually" at bounding box center [180, 161] width 353 height 10
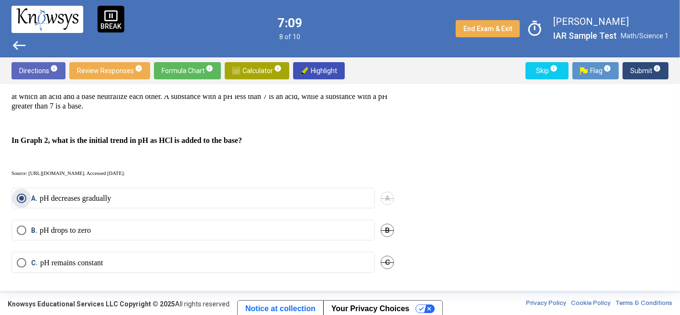
scroll to position [298, 0]
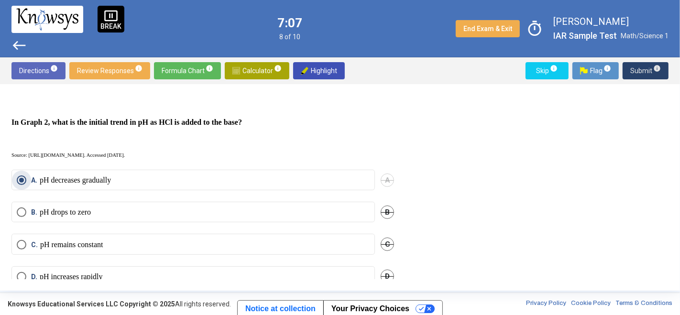
click at [612, 69] on span "Submit info" at bounding box center [645, 70] width 31 height 17
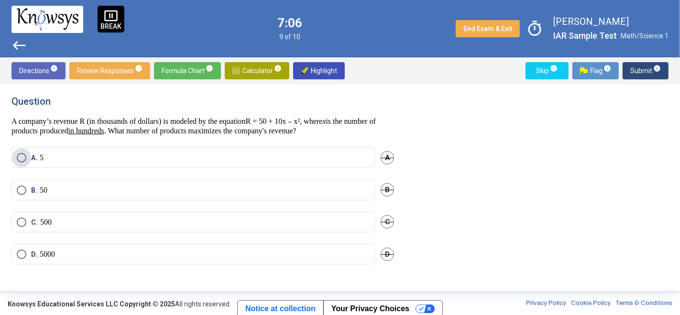
scroll to position [0, 0]
click at [252, 70] on span "Calculator info" at bounding box center [256, 70] width 49 height 17
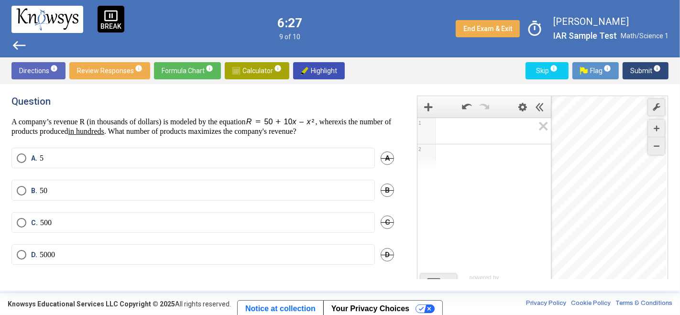
click at [469, 129] on span "Math Input:" at bounding box center [488, 130] width 91 height 11
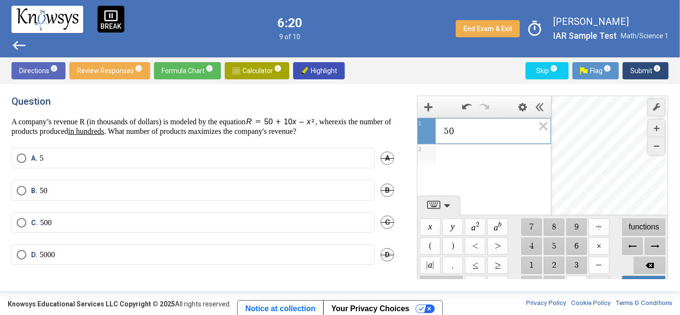
click at [602, 276] on span "$$ +" at bounding box center [599, 284] width 21 height 17
click at [596, 245] on span "$$ ×" at bounding box center [599, 246] width 21 height 17
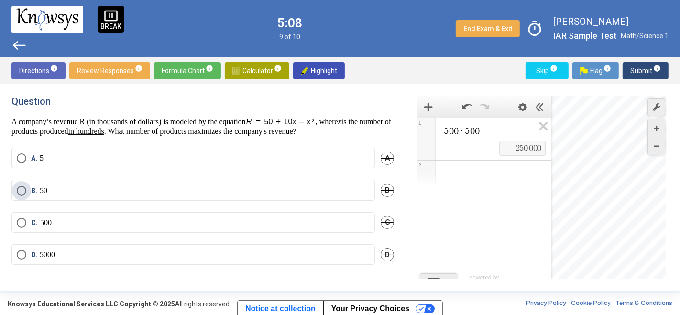
click at [316, 187] on label "B. 50" at bounding box center [193, 191] width 353 height 10
click at [612, 68] on span "Submit info" at bounding box center [645, 70] width 31 height 17
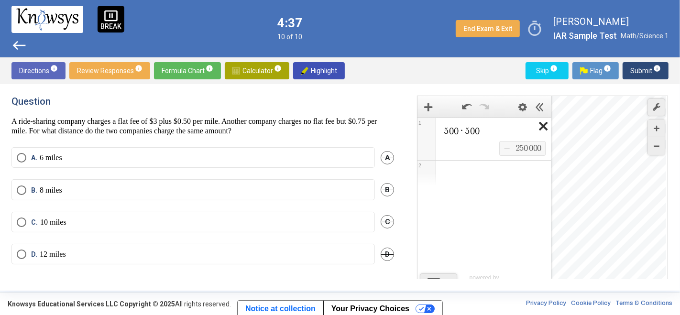
click at [544, 127] on icon "Expression List" at bounding box center [540, 129] width 22 height 22
click at [473, 129] on span "Math Input:" at bounding box center [488, 130] width 91 height 11
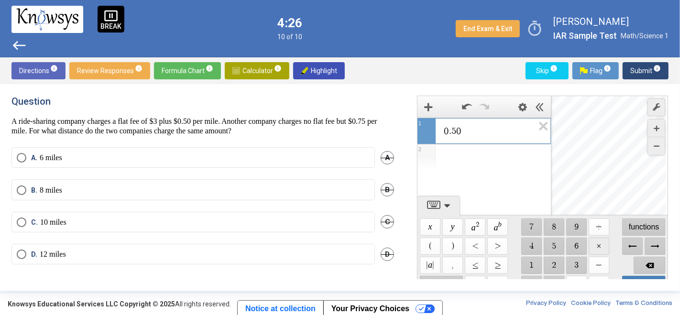
click at [597, 248] on span "$$ ×" at bounding box center [599, 246] width 21 height 17
click at [543, 130] on icon "Expression List" at bounding box center [540, 129] width 22 height 22
click at [452, 132] on span "7" at bounding box center [453, 131] width 5 height 10
click at [465, 129] on span "0 . 7 5 ​" at bounding box center [488, 130] width 91 height 11
click at [594, 245] on span "$$ ×" at bounding box center [599, 246] width 21 height 17
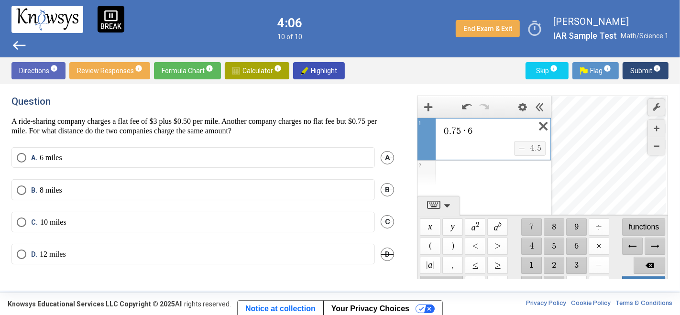
click at [544, 121] on icon "Expression List" at bounding box center [540, 129] width 22 height 22
click at [493, 133] on span "​" at bounding box center [488, 130] width 91 height 11
click at [598, 246] on span "$$ ×" at bounding box center [599, 246] width 21 height 17
click at [539, 128] on icon "Expression List" at bounding box center [540, 129] width 22 height 22
click at [593, 246] on span "$$ ×" at bounding box center [599, 246] width 21 height 17
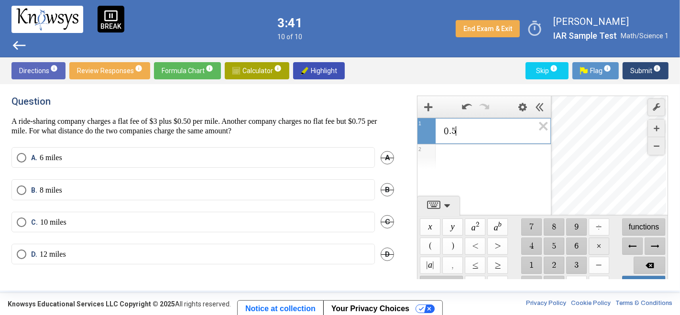
click at [597, 243] on span "$$ ×" at bounding box center [599, 246] width 21 height 17
click at [545, 126] on icon "Expression List" at bounding box center [540, 129] width 22 height 22
click at [596, 244] on span "$$ ×" at bounding box center [599, 246] width 21 height 17
click at [546, 126] on icon "Expression List" at bounding box center [540, 129] width 22 height 22
click at [490, 132] on span "​" at bounding box center [488, 130] width 91 height 11
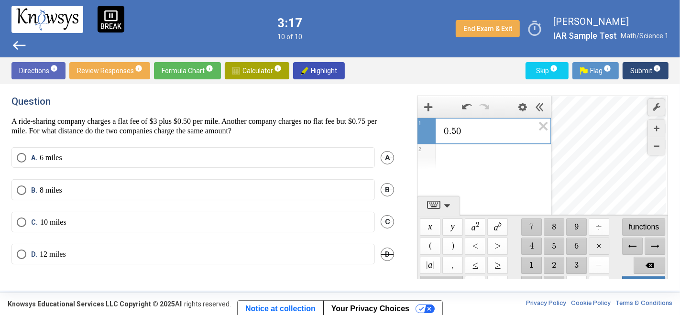
click at [600, 246] on span "$$ ×" at bounding box center [599, 246] width 21 height 17
click at [612, 265] on span "Backspace" at bounding box center [650, 265] width 32 height 17
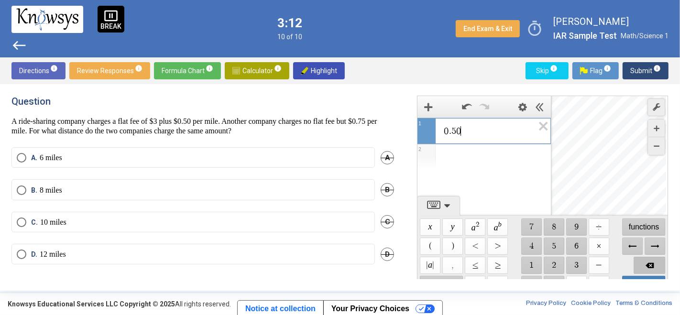
click at [612, 265] on span "Backspace" at bounding box center [650, 265] width 32 height 17
click at [597, 242] on span "$$ ×" at bounding box center [599, 246] width 21 height 17
click at [172, 256] on label "D. 12 miles" at bounding box center [193, 255] width 353 height 10
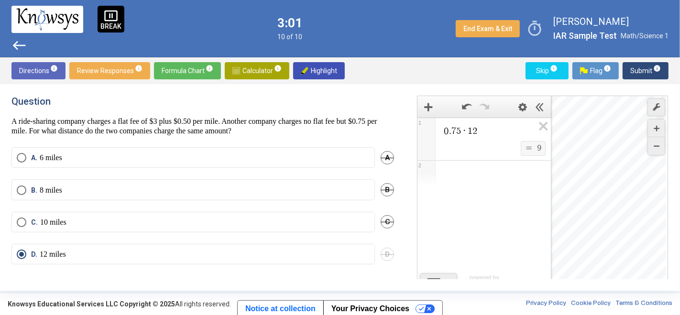
click at [612, 72] on span "Submit info" at bounding box center [645, 70] width 31 height 17
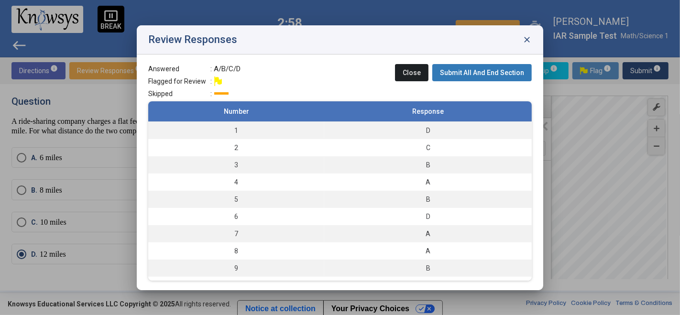
click at [477, 73] on span "Submit All And End Section" at bounding box center [482, 73] width 84 height 8
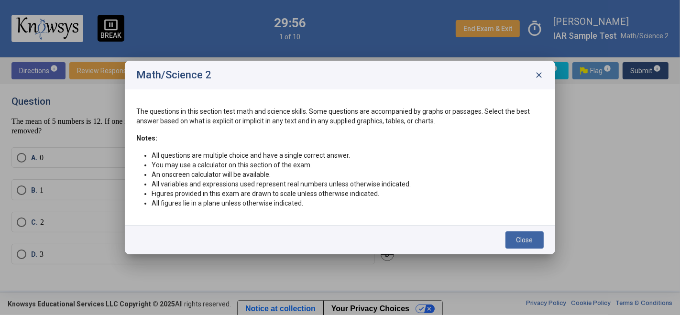
click at [522, 238] on span "Close" at bounding box center [525, 240] width 17 height 8
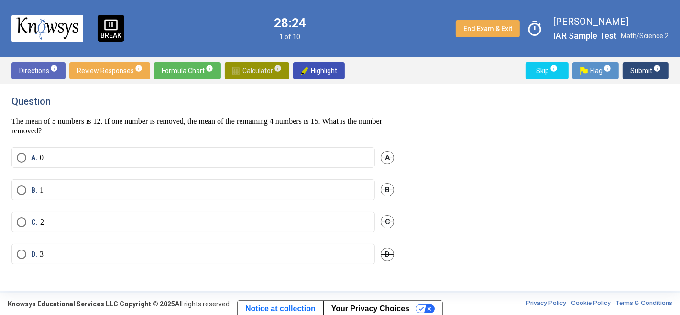
click at [266, 68] on span "Calculator info" at bounding box center [256, 70] width 49 height 17
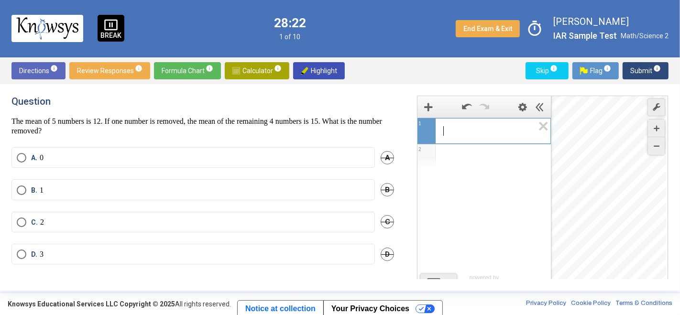
click at [452, 127] on span "​" at bounding box center [488, 130] width 91 height 11
click at [442, 273] on div "​ 1 2 powered by" at bounding box center [484, 207] width 133 height 179
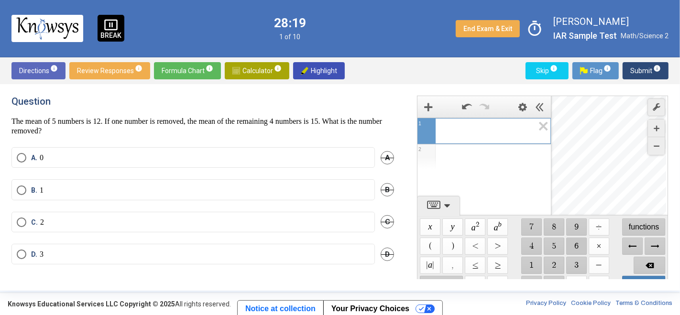
click at [570, 242] on span "$$ 6" at bounding box center [576, 246] width 21 height 17
click at [600, 227] on span "$$ ÷" at bounding box center [599, 227] width 21 height 17
click at [105, 157] on label "A. 0" at bounding box center [193, 158] width 353 height 10
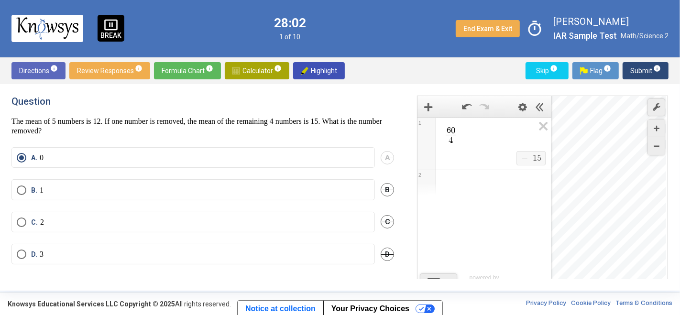
click at [236, 77] on span "Calculator info" at bounding box center [256, 70] width 49 height 17
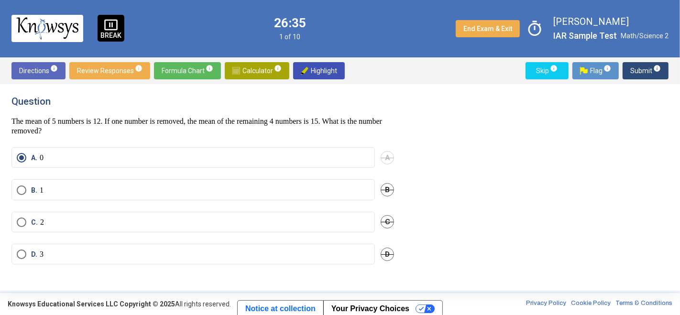
click at [612, 77] on span "Submit info" at bounding box center [645, 70] width 31 height 17
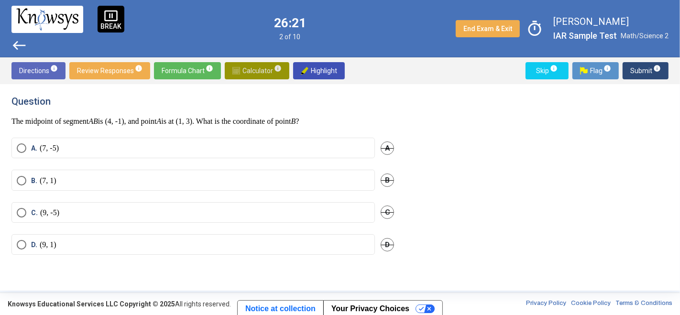
click at [244, 71] on span "Calculator info" at bounding box center [256, 70] width 49 height 17
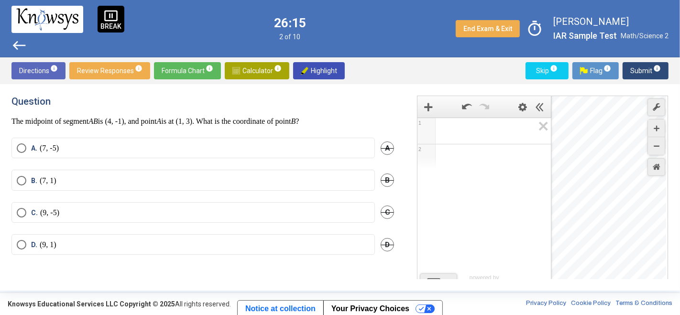
drag, startPoint x: 605, startPoint y: 155, endPoint x: 605, endPoint y: 173, distance: 17.2
click at [605, 173] on div "Desmos Graphing Calculator" at bounding box center [609, 196] width 115 height 201
click at [452, 131] on span "​" at bounding box center [488, 130] width 91 height 11
click at [312, 141] on mat-radio-button "A. (7, -5)" at bounding box center [192, 148] width 363 height 21
click at [22, 149] on span "Select an option" at bounding box center [22, 148] width 10 height 10
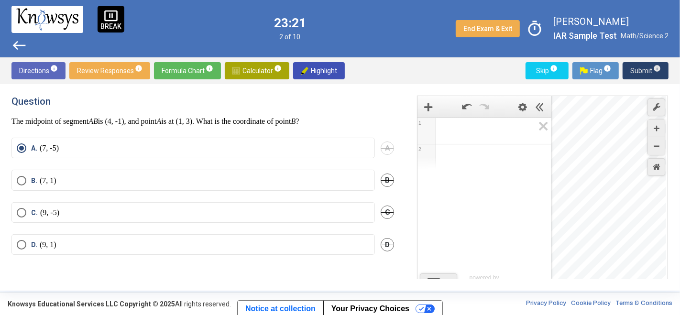
click at [612, 74] on span "Submit info" at bounding box center [645, 70] width 31 height 17
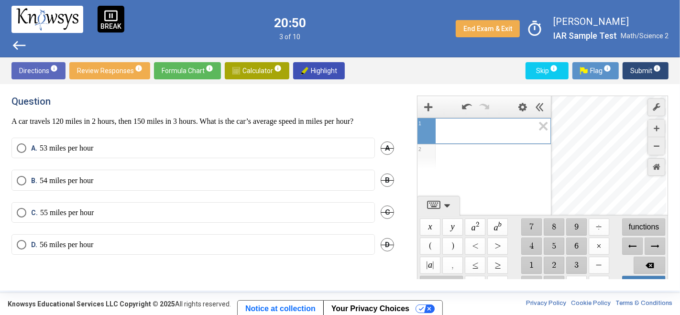
click at [280, 208] on label "C. 55 miles per hour" at bounding box center [193, 213] width 353 height 10
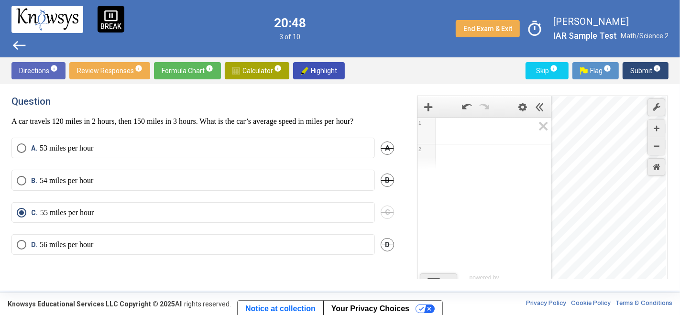
click at [612, 74] on span "Submit info" at bounding box center [645, 70] width 31 height 17
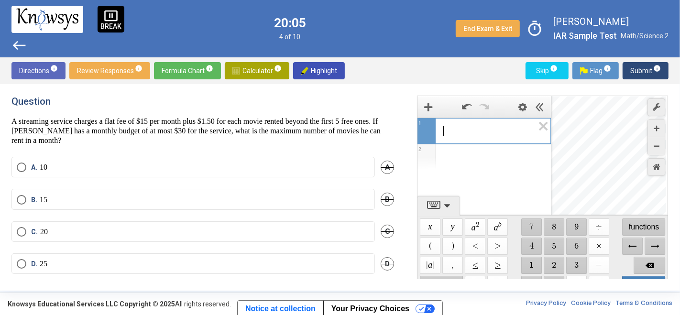
click at [459, 133] on span "​" at bounding box center [488, 130] width 91 height 11
click at [530, 268] on span "$$ 1" at bounding box center [531, 265] width 21 height 17
click at [302, 197] on label "B. 15" at bounding box center [193, 200] width 353 height 10
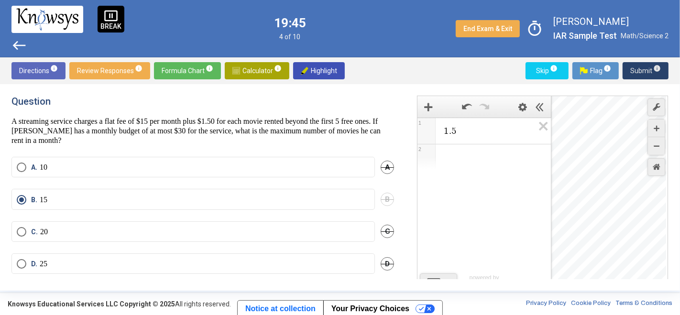
click at [612, 71] on span "Submit info" at bounding box center [645, 70] width 31 height 17
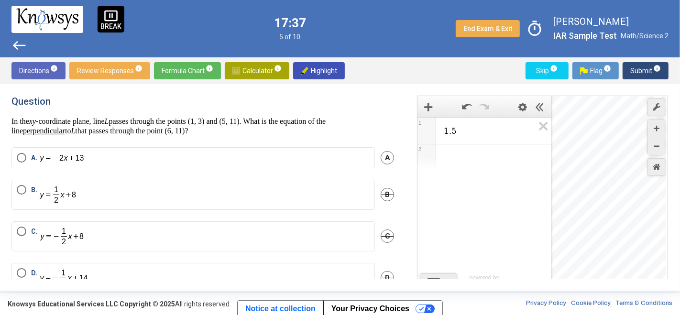
click at [479, 129] on span "1 . 5" at bounding box center [488, 130] width 91 height 11
click at [22, 190] on span "Select an option" at bounding box center [22, 190] width 0 height 0
click at [612, 72] on span "Submit info" at bounding box center [645, 70] width 31 height 17
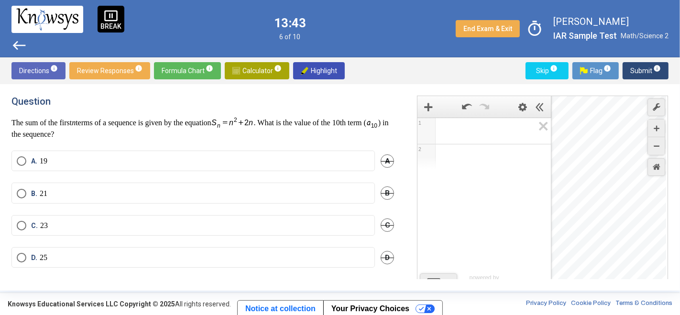
click at [90, 229] on label "C. 23" at bounding box center [193, 226] width 353 height 10
click at [612, 73] on span "Submit info" at bounding box center [645, 70] width 31 height 17
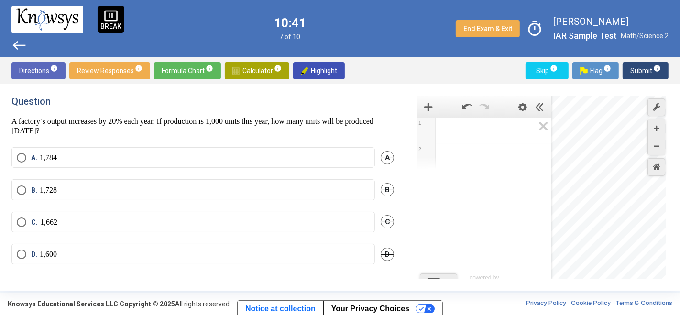
click at [63, 187] on label "B. 1,728" at bounding box center [193, 191] width 353 height 10
click at [612, 70] on span "info" at bounding box center [657, 69] width 8 height 8
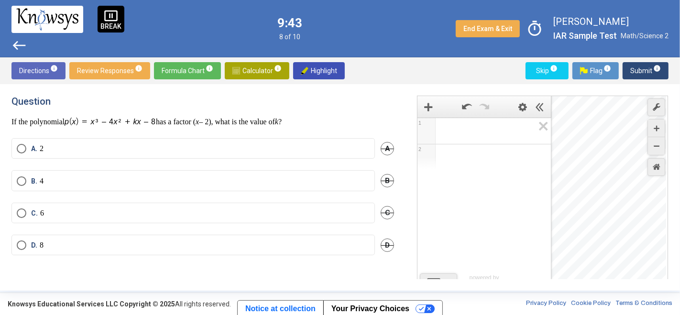
click at [468, 131] on span "Expression 1:" at bounding box center [488, 130] width 91 height 11
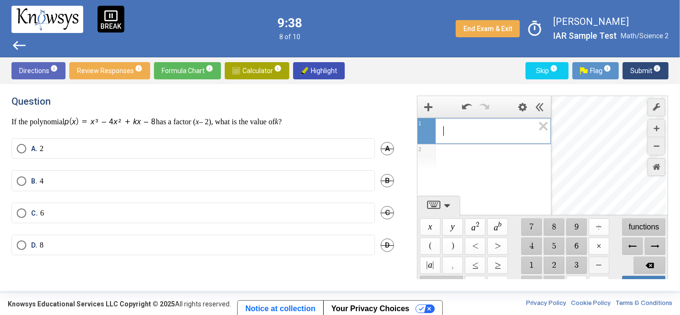
click at [598, 265] on span "$$ −" at bounding box center [599, 265] width 21 height 17
click at [612, 266] on span "Backspace" at bounding box center [650, 265] width 32 height 17
click at [574, 242] on span "$$ 6" at bounding box center [576, 246] width 21 height 17
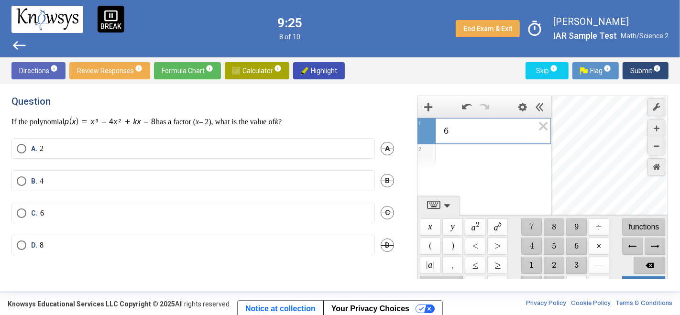
click at [612, 258] on span "Backspace" at bounding box center [650, 265] width 32 height 17
click at [600, 265] on span "$$ −" at bounding box center [599, 265] width 21 height 17
click at [554, 229] on span "$$ 8" at bounding box center [554, 227] width 21 height 17
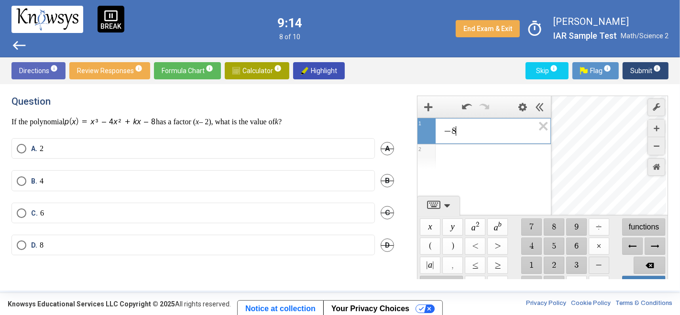
click at [598, 264] on span "$$ −" at bounding box center [599, 265] width 21 height 17
click at [597, 276] on span "$$ +" at bounding box center [599, 284] width 21 height 17
click at [575, 277] on span "$$ =" at bounding box center [576, 284] width 21 height 17
click at [612, 263] on span "Backspace" at bounding box center [650, 265] width 32 height 17
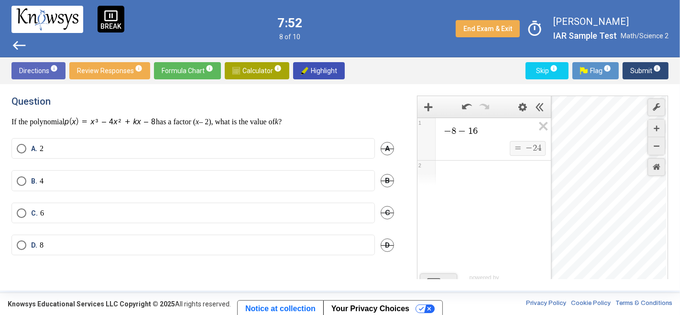
click at [494, 132] on span "− 8 − 1 6" at bounding box center [488, 130] width 91 height 11
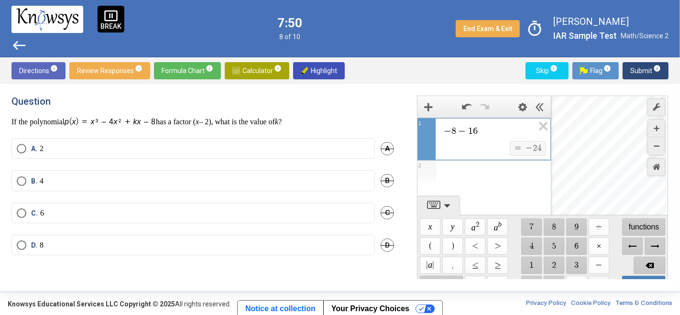
click at [595, 276] on span "$$ +" at bounding box center [599, 284] width 21 height 17
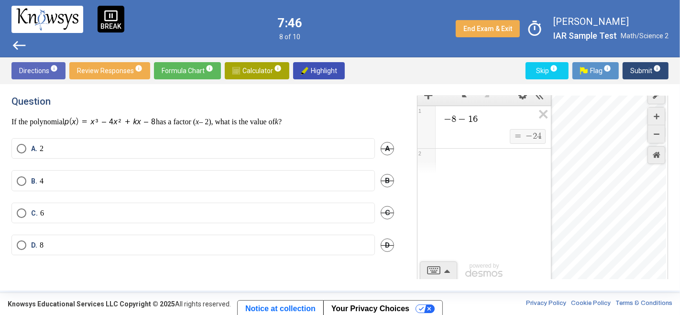
scroll to position [11, 0]
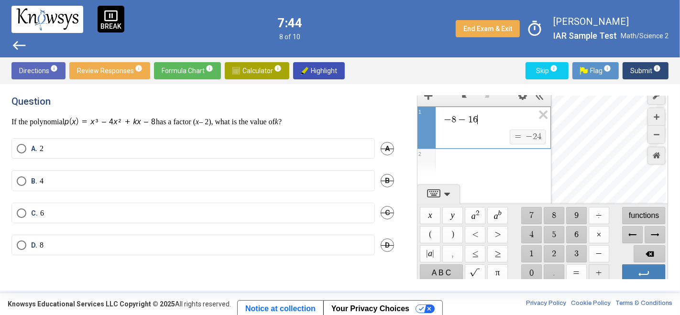
click at [595, 270] on span "$$ +" at bounding box center [599, 272] width 21 height 17
click at [556, 255] on span "$$ 2" at bounding box center [554, 253] width 21 height 17
click at [594, 235] on span "$$ ×" at bounding box center [599, 234] width 21 height 17
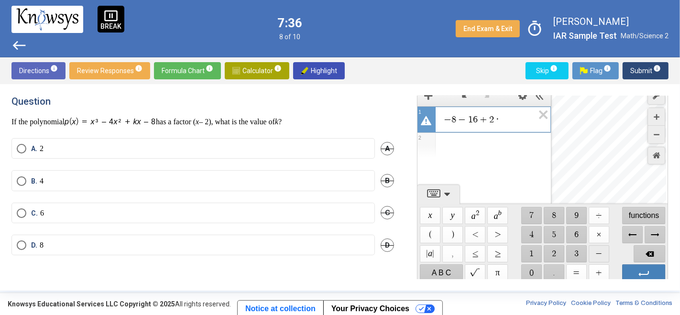
click at [594, 249] on span "$$ −" at bounding box center [599, 253] width 21 height 17
click at [555, 250] on span "$$ 2" at bounding box center [554, 253] width 21 height 17
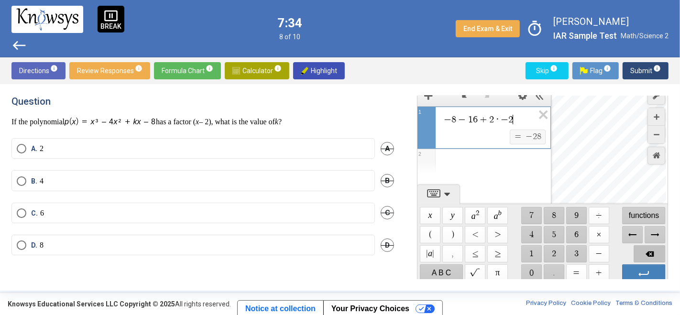
click at [612, 252] on span "Backspace" at bounding box center [650, 253] width 32 height 17
click at [534, 235] on span "$$ 4" at bounding box center [531, 234] width 21 height 17
click at [612, 249] on span "Backspace" at bounding box center [650, 253] width 32 height 17
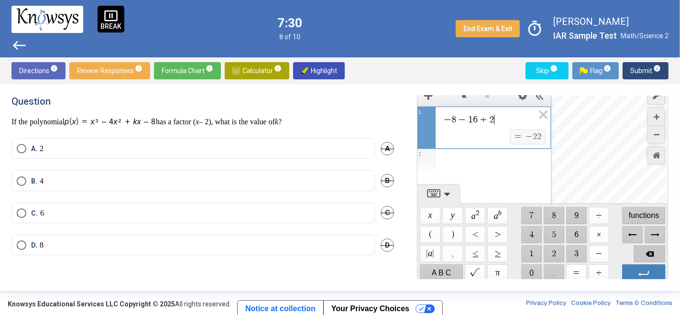
click at [612, 249] on span "Backspace" at bounding box center [650, 253] width 32 height 17
click at [595, 253] on span "$$ −" at bounding box center [599, 253] width 21 height 17
click at [530, 233] on span "$$ 4" at bounding box center [531, 234] width 21 height 17
click at [612, 253] on span "Backspace" at bounding box center [650, 253] width 32 height 17
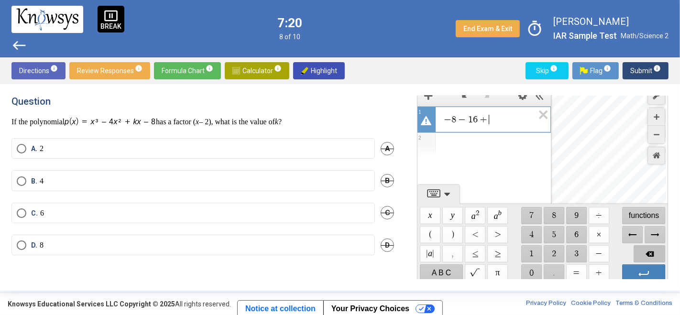
click at [612, 253] on span "Backspace" at bounding box center [650, 253] width 32 height 17
click at [572, 236] on span "$$ 6" at bounding box center [576, 234] width 21 height 17
click at [594, 250] on span "$$ −" at bounding box center [599, 253] width 21 height 17
click at [530, 230] on span "$$ 4" at bounding box center [531, 234] width 21 height 17
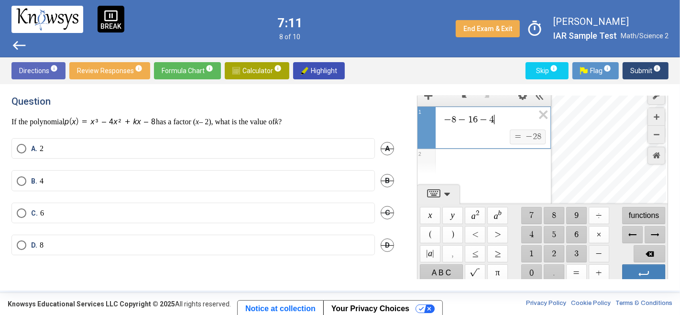
click at [600, 252] on span "$$ −" at bounding box center [599, 253] width 21 height 17
click at [549, 211] on span "$$ 8" at bounding box center [554, 215] width 21 height 17
click at [612, 250] on span "Backspace" at bounding box center [650, 253] width 32 height 17
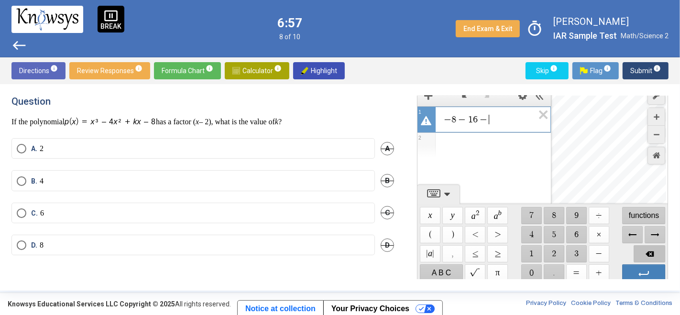
click at [612, 250] on span "Backspace" at bounding box center [650, 253] width 32 height 17
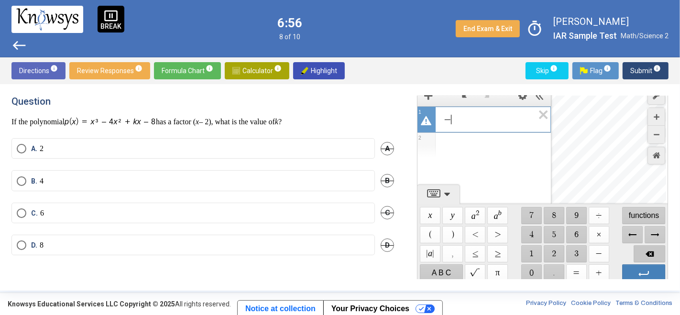
click at [612, 250] on span "Backspace" at bounding box center [650, 253] width 32 height 17
click at [73, 182] on label "B. 4" at bounding box center [193, 181] width 353 height 10
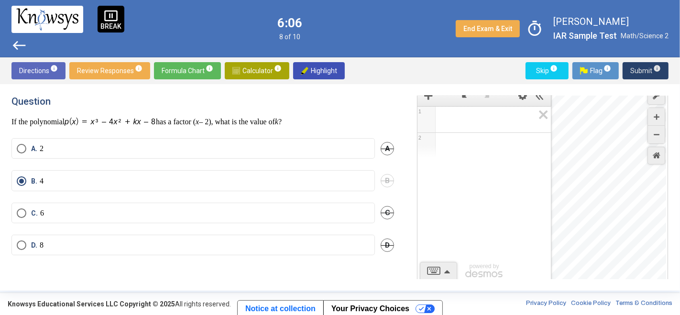
click at [612, 70] on span "Submit info" at bounding box center [645, 70] width 31 height 17
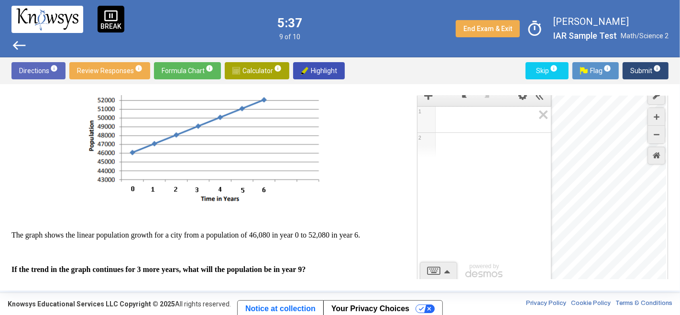
scroll to position [45, 0]
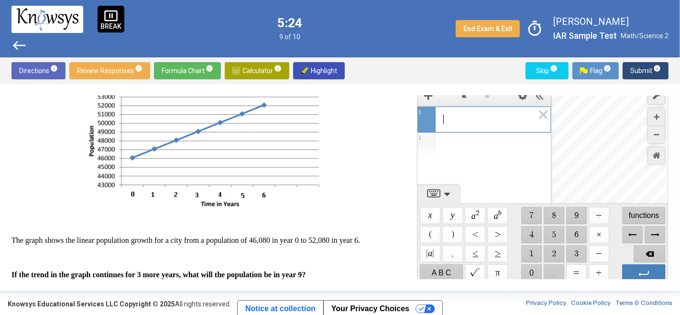
click at [452, 122] on span "​" at bounding box center [488, 119] width 91 height 11
click at [550, 233] on span "$$ 5" at bounding box center [554, 234] width 21 height 17
click at [553, 248] on span "$$ 2" at bounding box center [554, 253] width 21 height 17
click at [596, 252] on span "$$ −" at bounding box center [599, 253] width 21 height 17
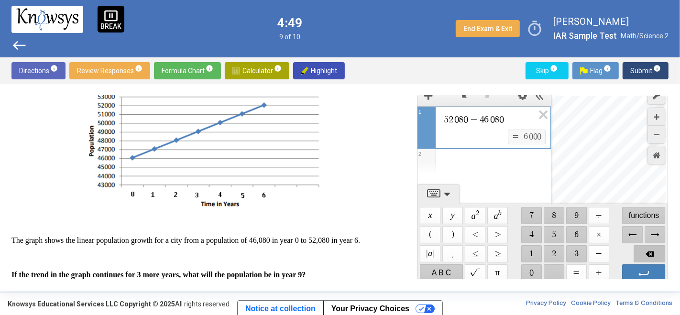
click at [612, 251] on span "Backspace" at bounding box center [650, 253] width 32 height 17
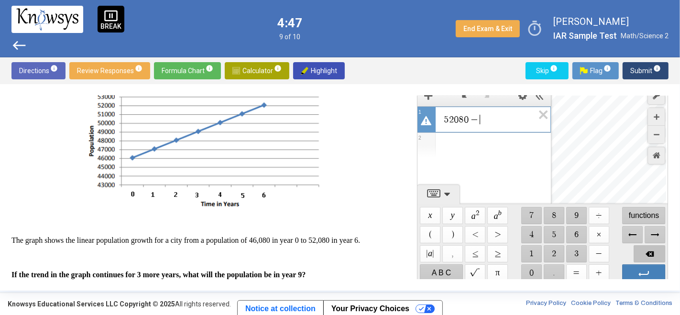
click at [612, 251] on span "Backspace" at bounding box center [650, 253] width 32 height 17
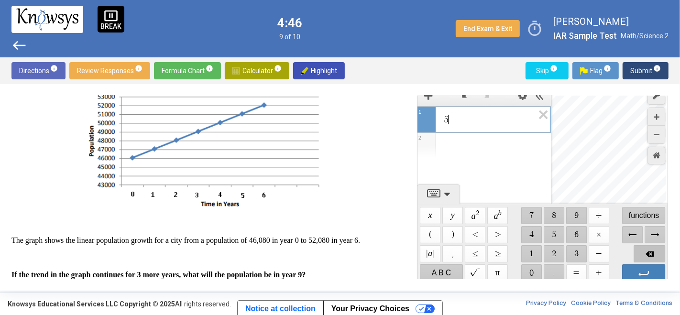
click at [612, 251] on span "Backspace" at bounding box center [650, 253] width 32 height 17
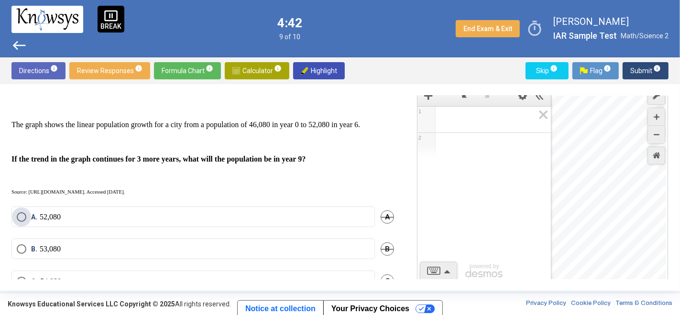
scroll to position [225, 0]
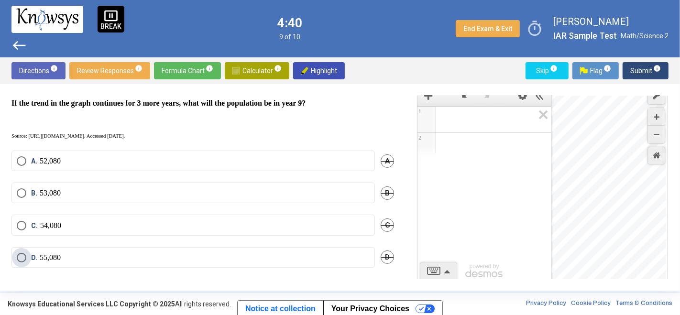
click at [79, 262] on label "D. 55,080" at bounding box center [193, 258] width 353 height 10
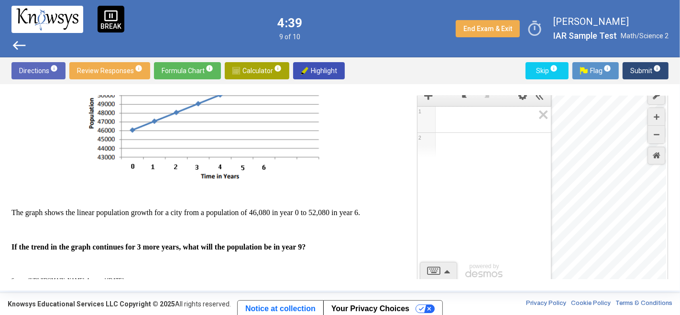
scroll to position [0, 0]
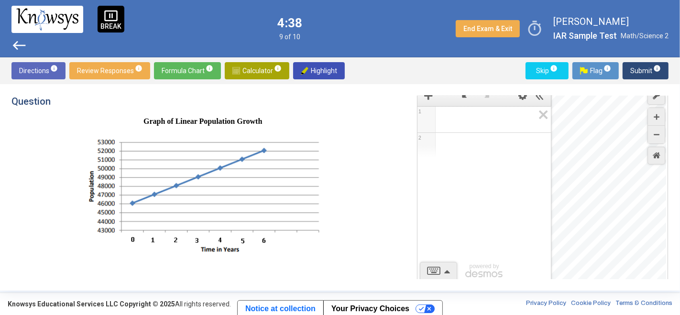
click at [612, 67] on span "Submit info" at bounding box center [645, 70] width 31 height 17
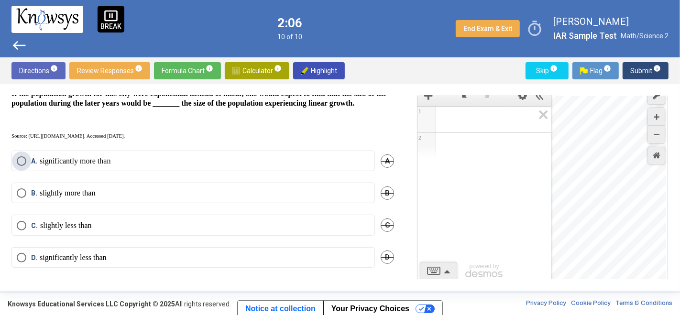
scroll to position [242, 0]
click at [58, 164] on p "significantly more than" at bounding box center [75, 161] width 71 height 10
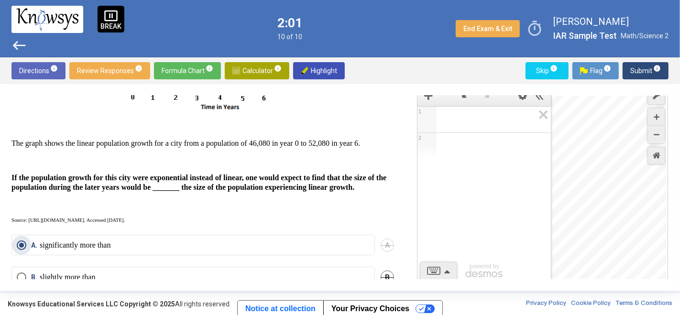
scroll to position [0, 0]
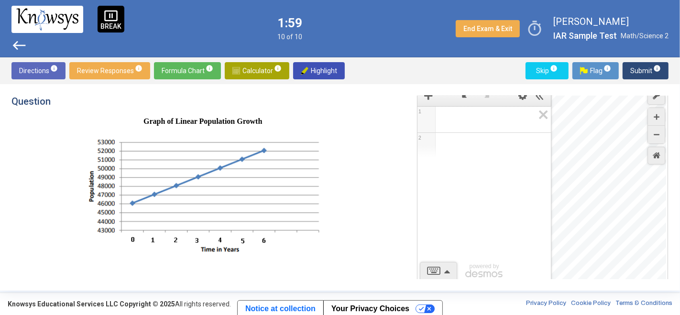
click at [612, 72] on span "Submit info" at bounding box center [645, 70] width 31 height 17
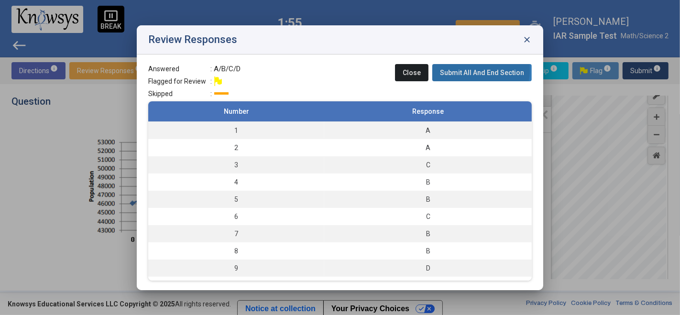
click at [467, 70] on span "Submit All And End Section" at bounding box center [482, 73] width 84 height 8
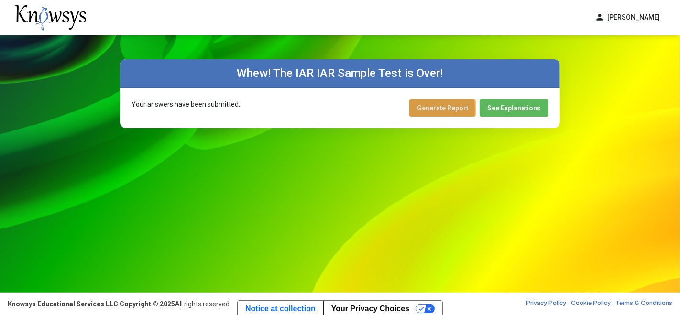
click at [429, 110] on span "Generate Report" at bounding box center [442, 108] width 51 height 8
